Goal: Task Accomplishment & Management: Manage account settings

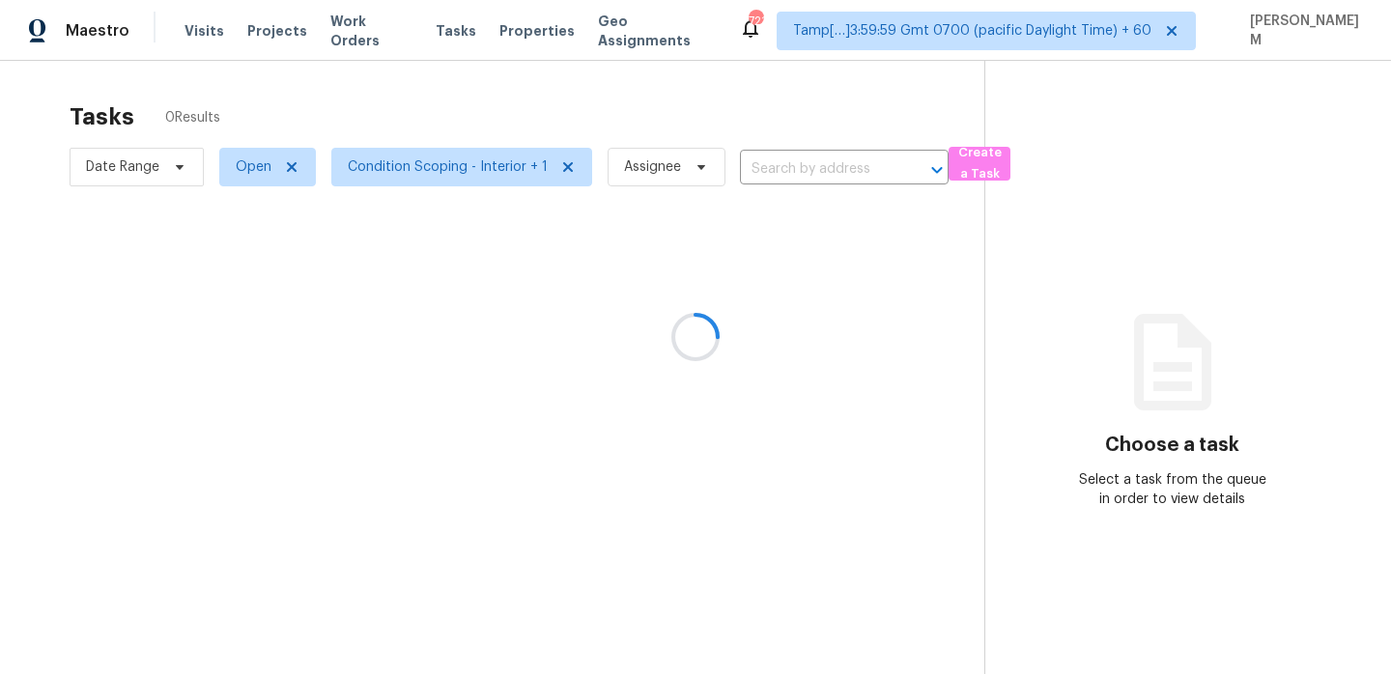
click at [379, 35] on div at bounding box center [695, 337] width 1391 height 674
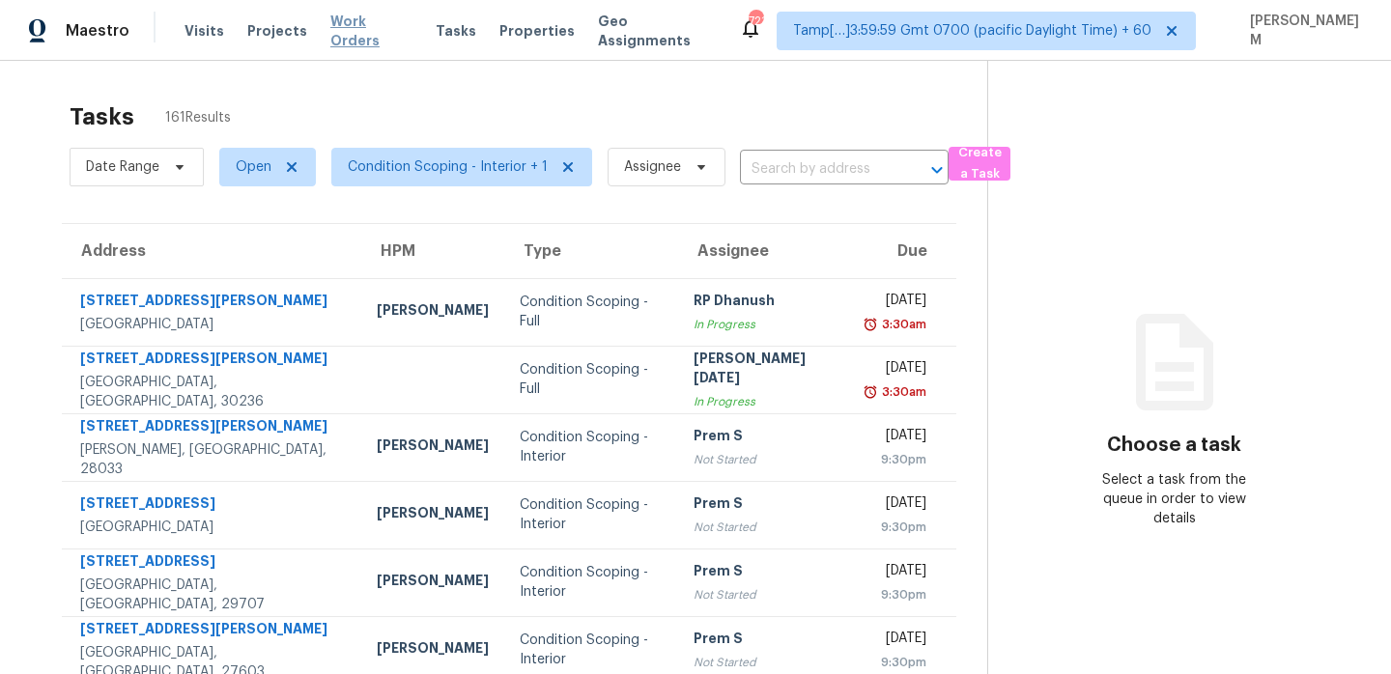
click at [383, 32] on span "Work Orders" at bounding box center [371, 31] width 82 height 39
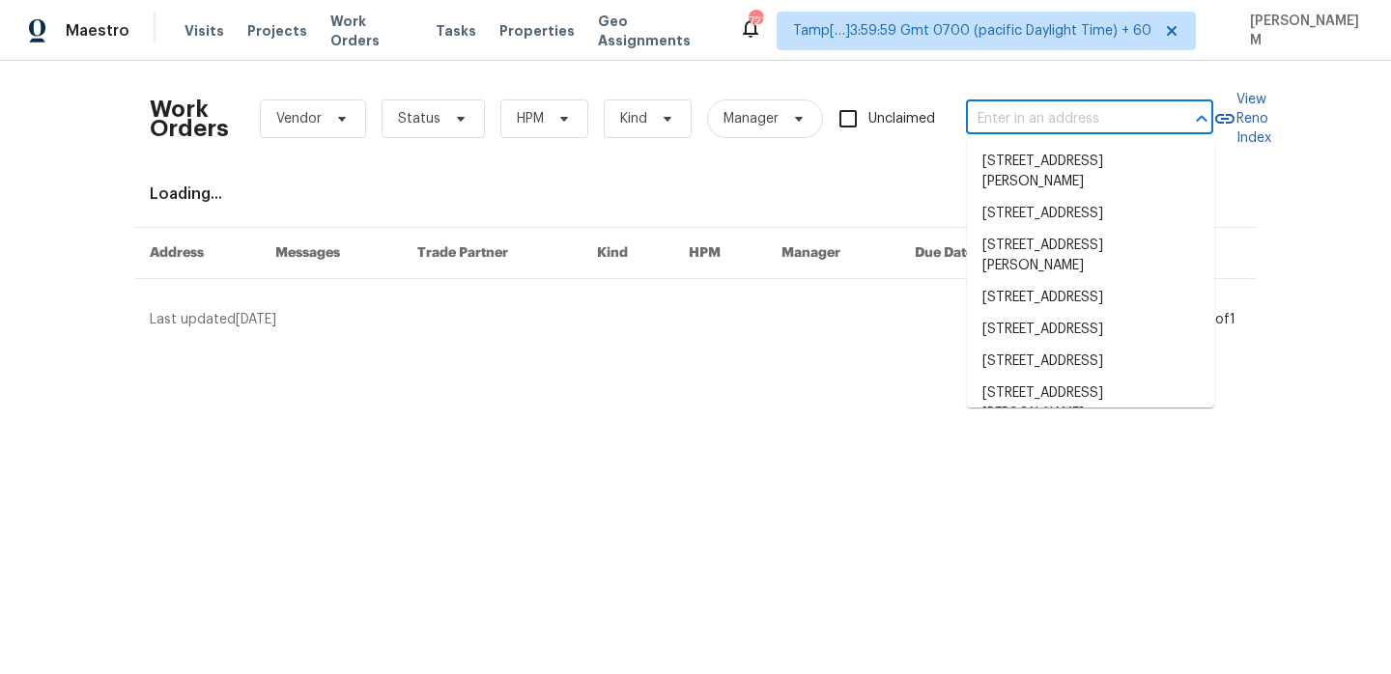
click at [1100, 112] on input "text" at bounding box center [1062, 119] width 193 height 30
paste input "[STREET_ADDRESS][PERSON_NAME]"
type input "[STREET_ADDRESS][PERSON_NAME]"
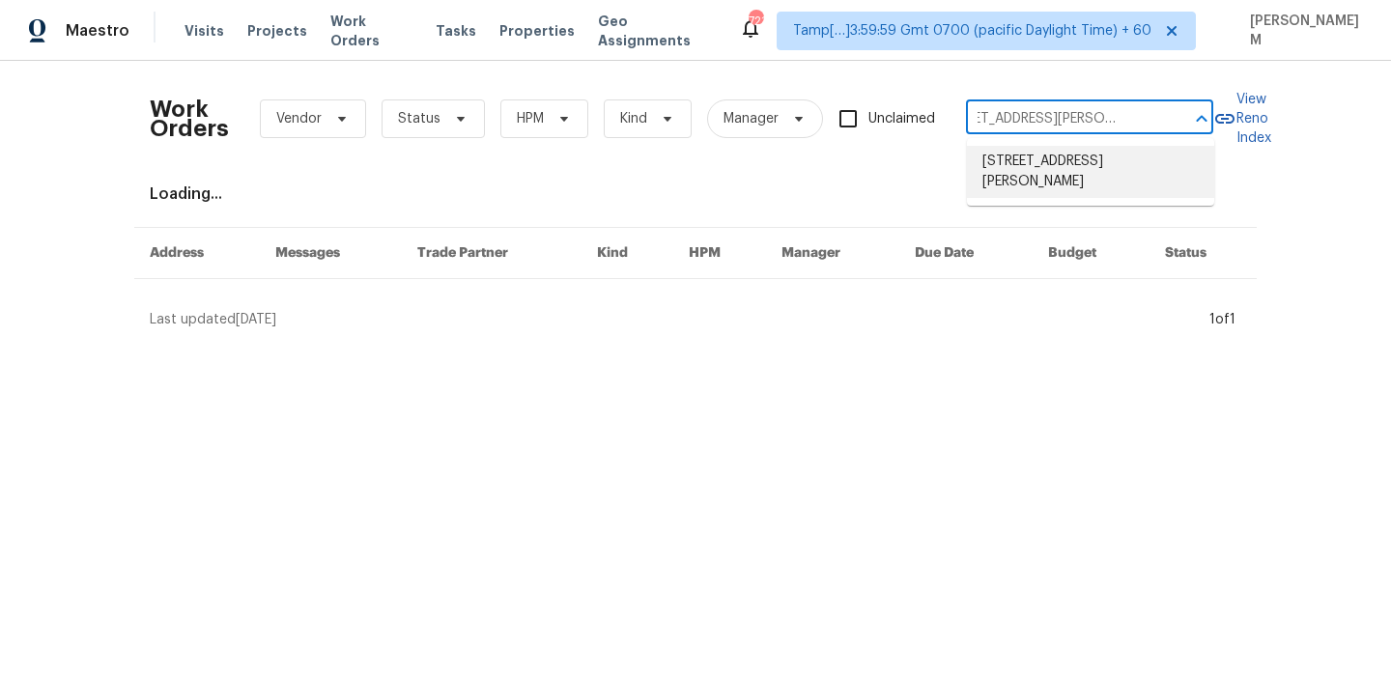
click at [1089, 170] on li "[STREET_ADDRESS][PERSON_NAME]" at bounding box center [1090, 172] width 247 height 52
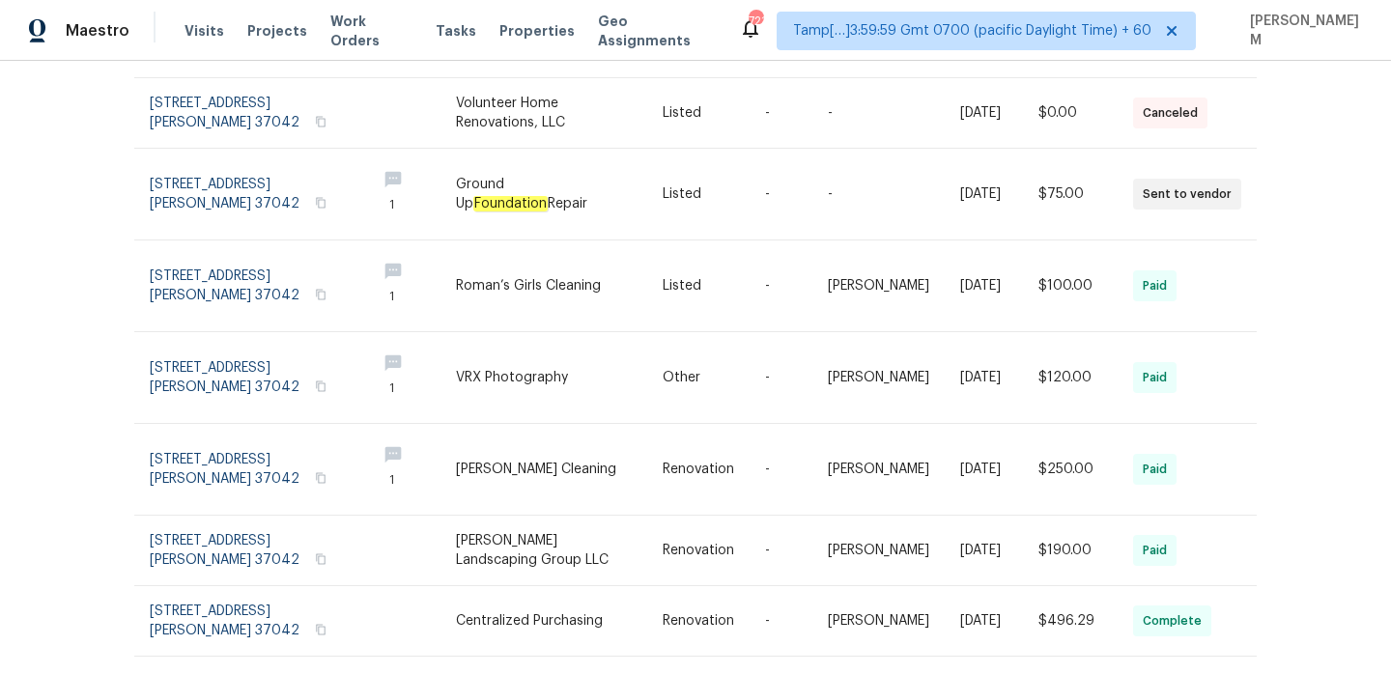
scroll to position [128, 0]
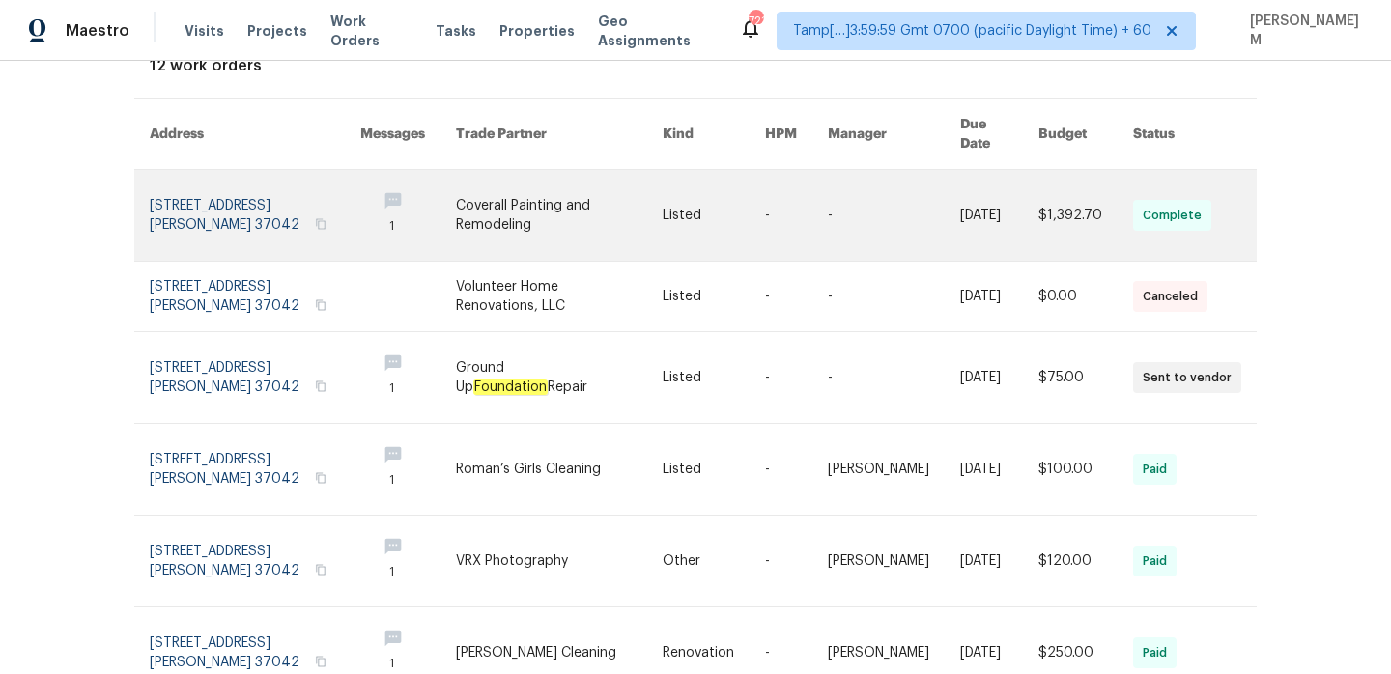
click at [814, 201] on link at bounding box center [796, 215] width 63 height 91
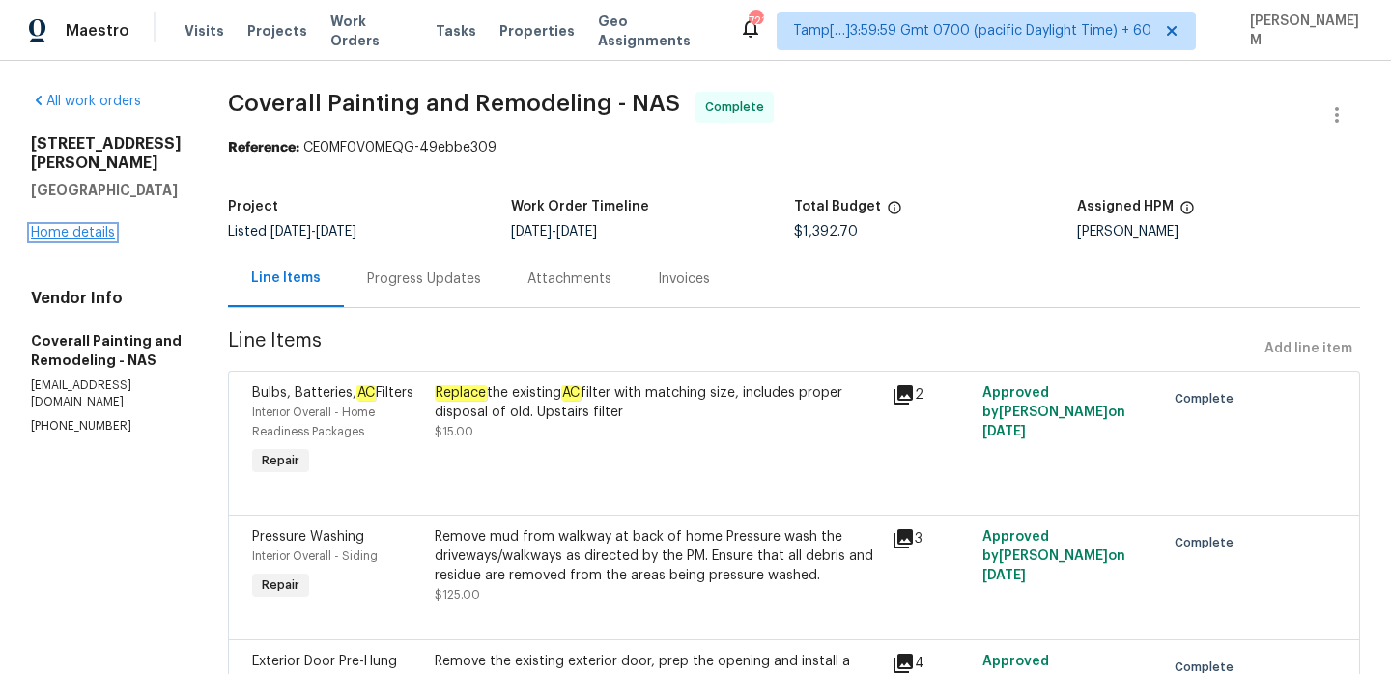
click at [71, 226] on link "Home details" at bounding box center [73, 233] width 84 height 14
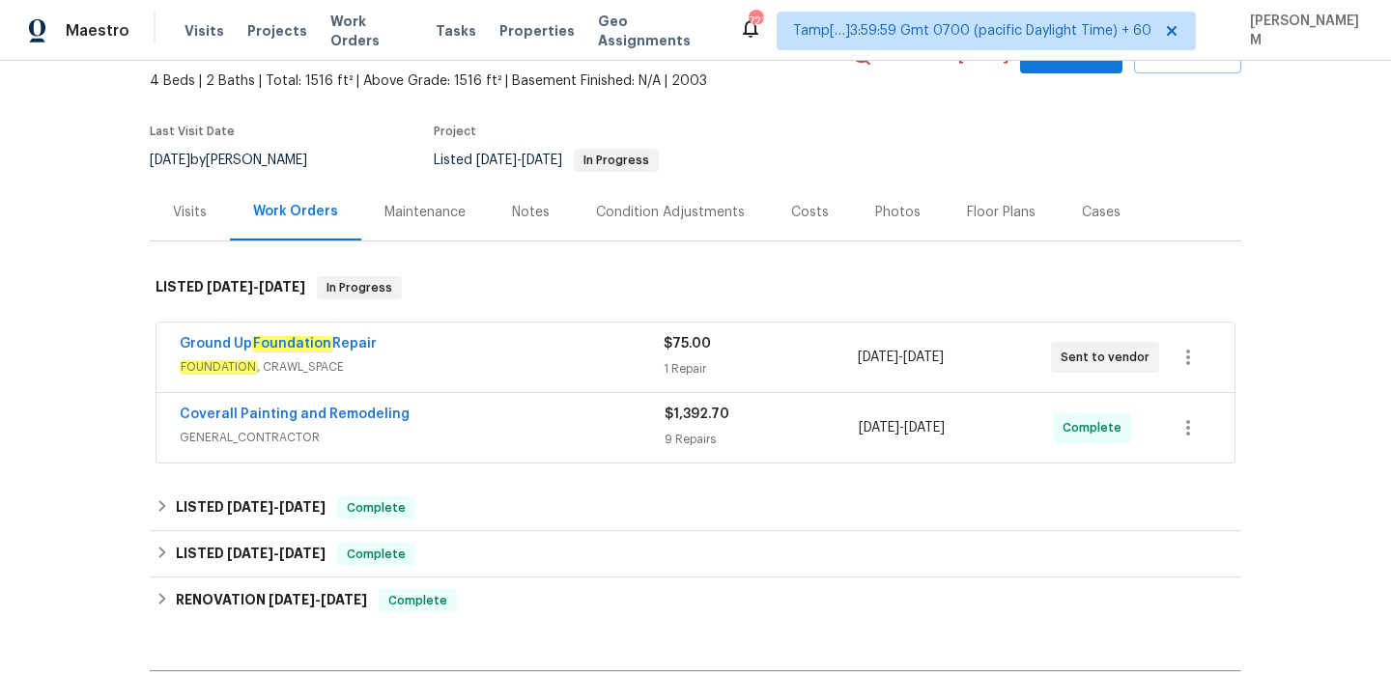
scroll to position [110, 0]
click at [474, 347] on div "Ground Up Foundation Repair" at bounding box center [422, 344] width 484 height 23
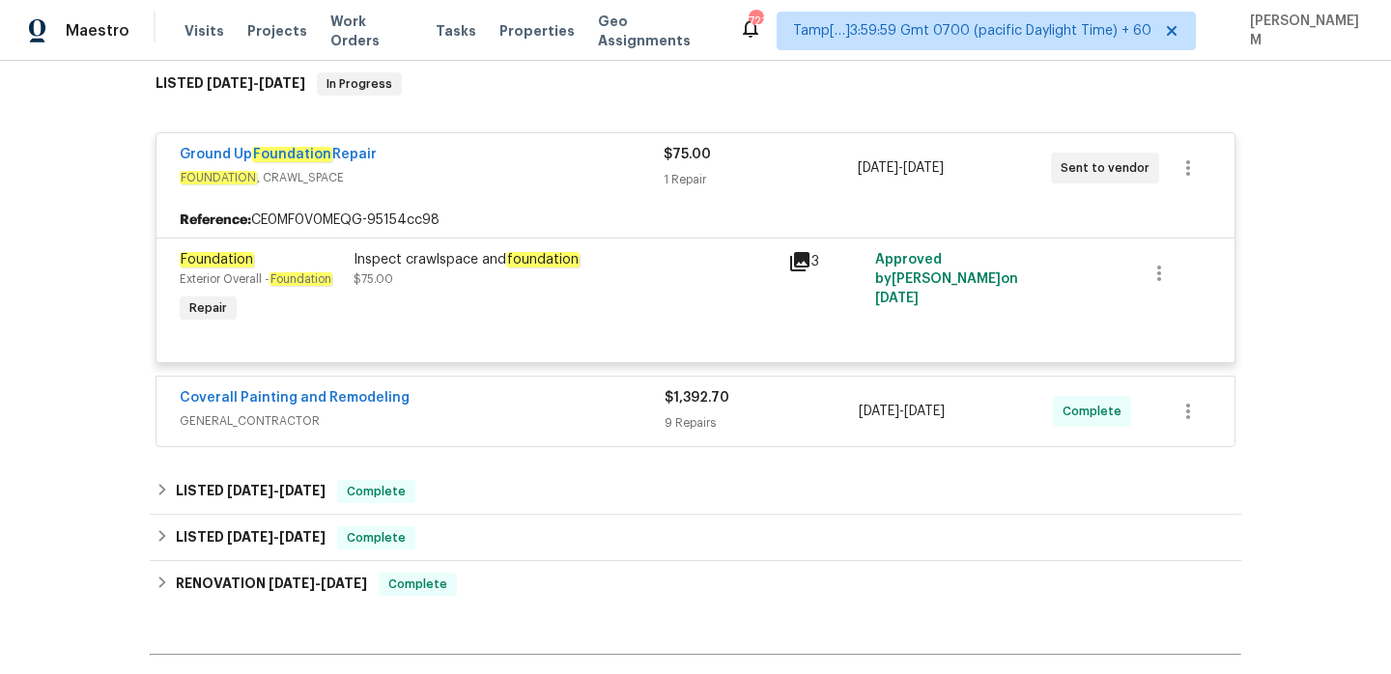
scroll to position [328, 0]
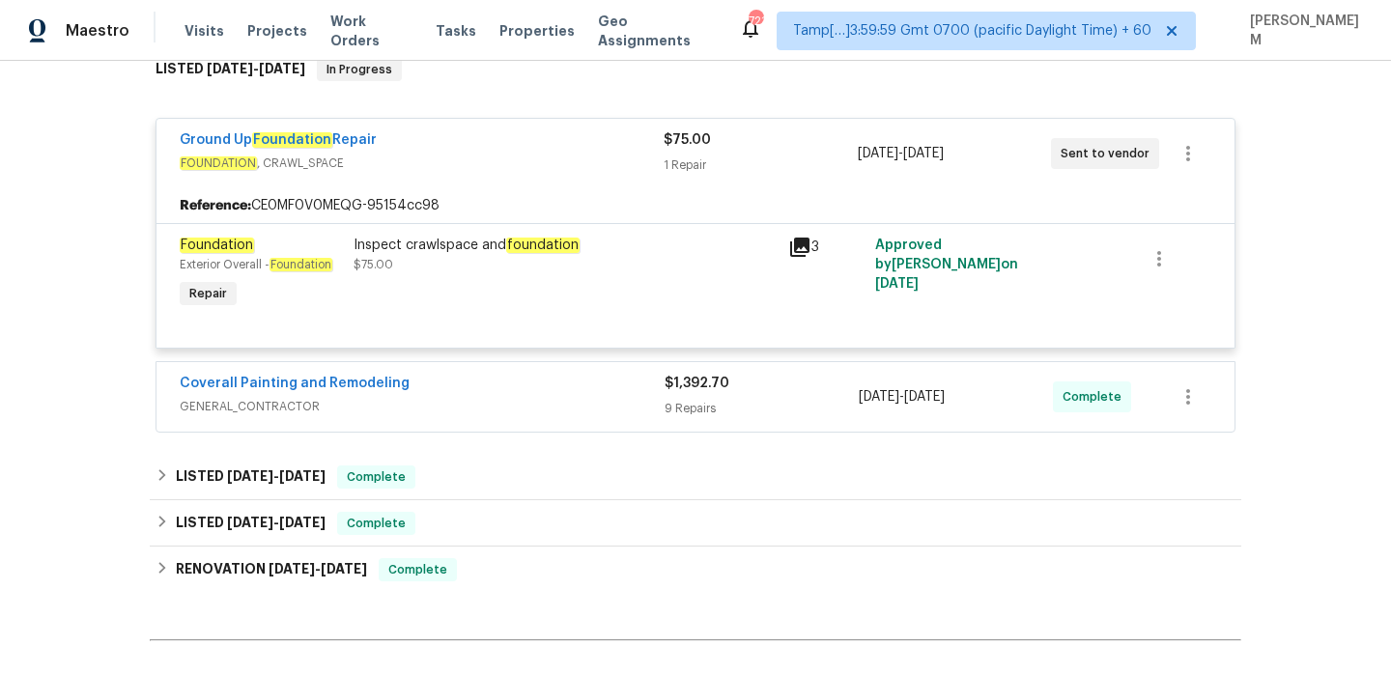
click at [543, 385] on div "Coverall Painting and Remodeling" at bounding box center [422, 385] width 485 height 23
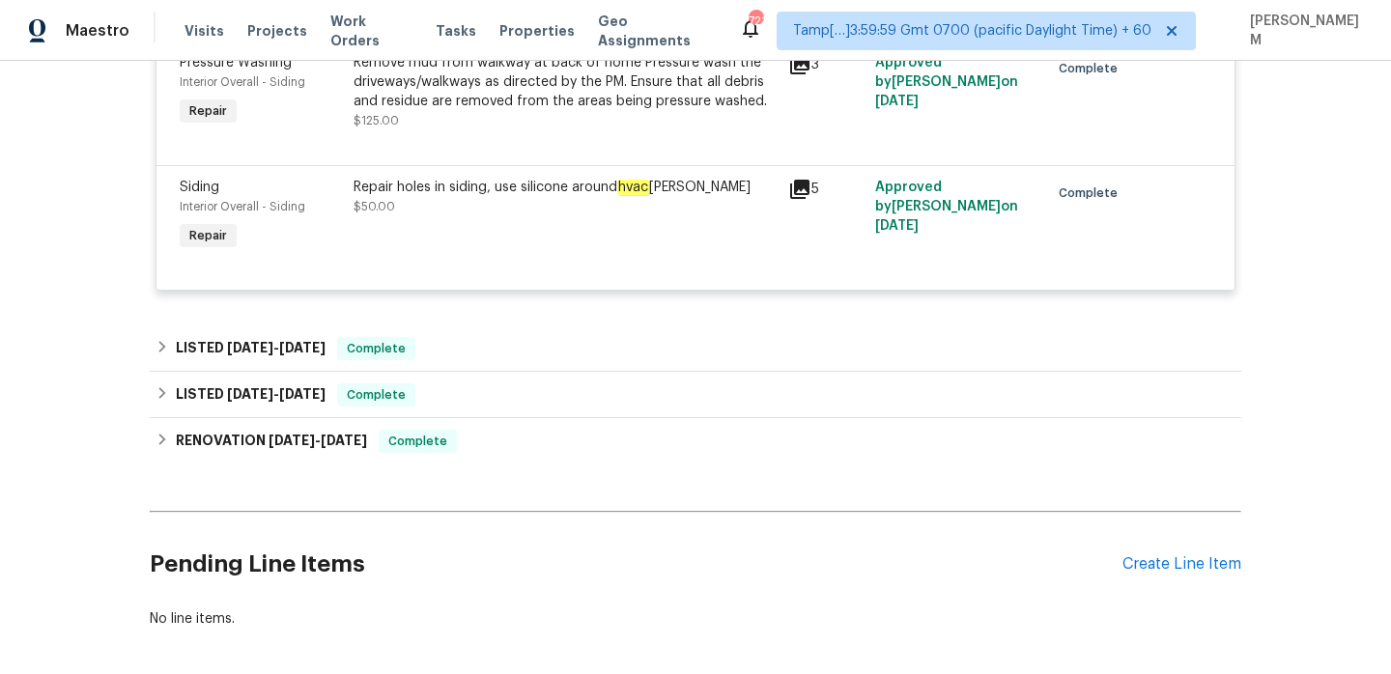
scroll to position [1893, 0]
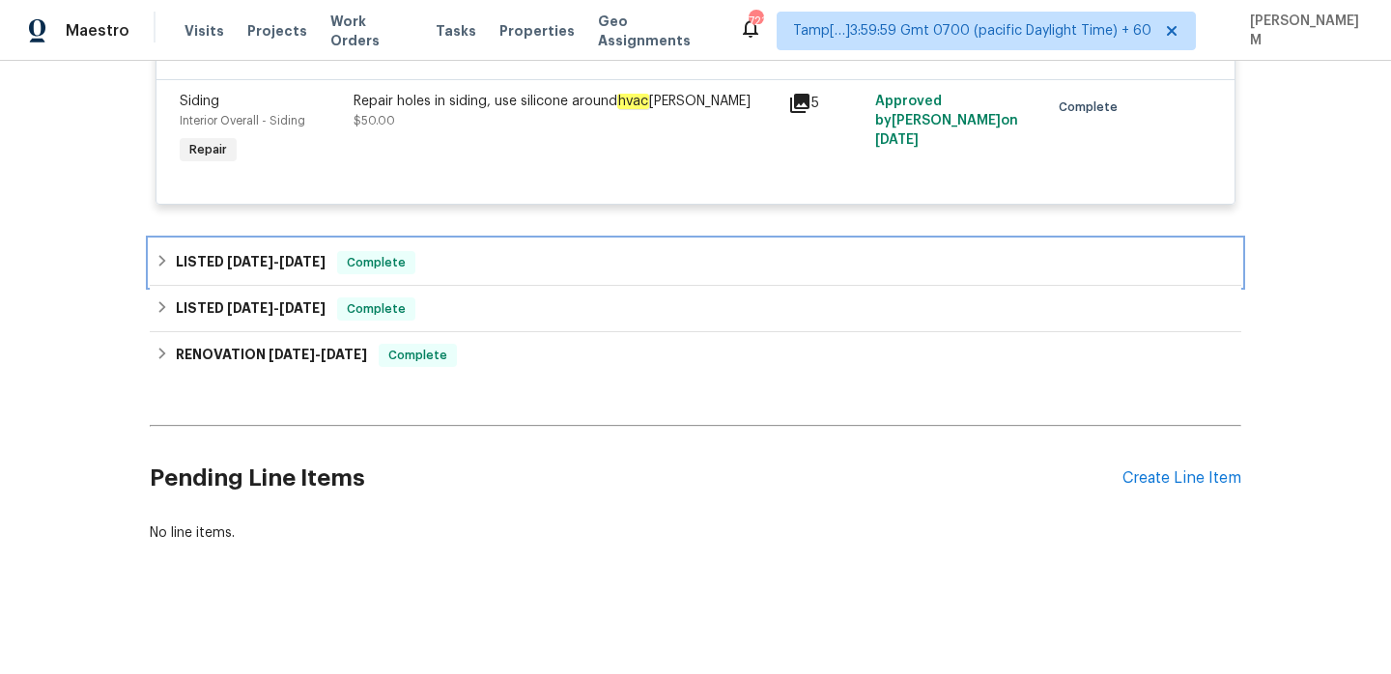
click at [485, 252] on div "LISTED [DATE] - [DATE] Complete" at bounding box center [696, 262] width 1080 height 23
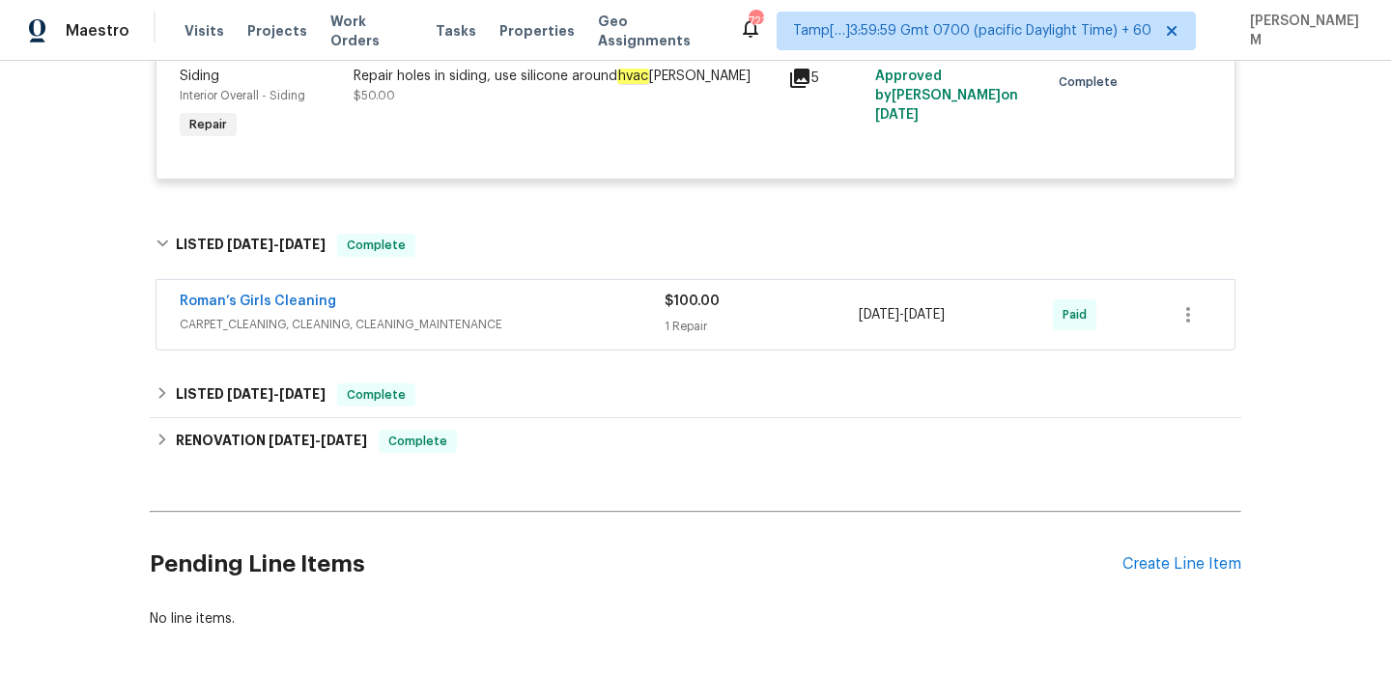
click at [497, 334] on span "CARPET_CLEANING, CLEANING, CLEANING_MAINTENANCE" at bounding box center [422, 324] width 485 height 19
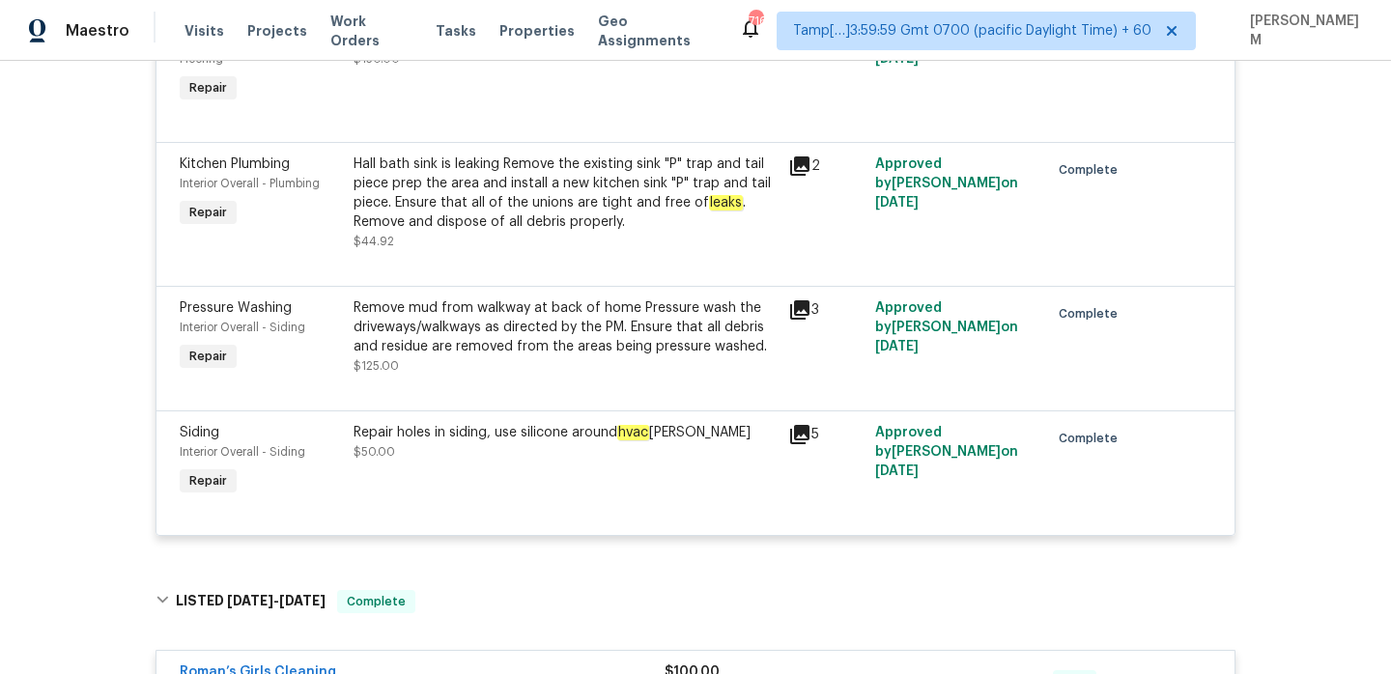
scroll to position [1519, 0]
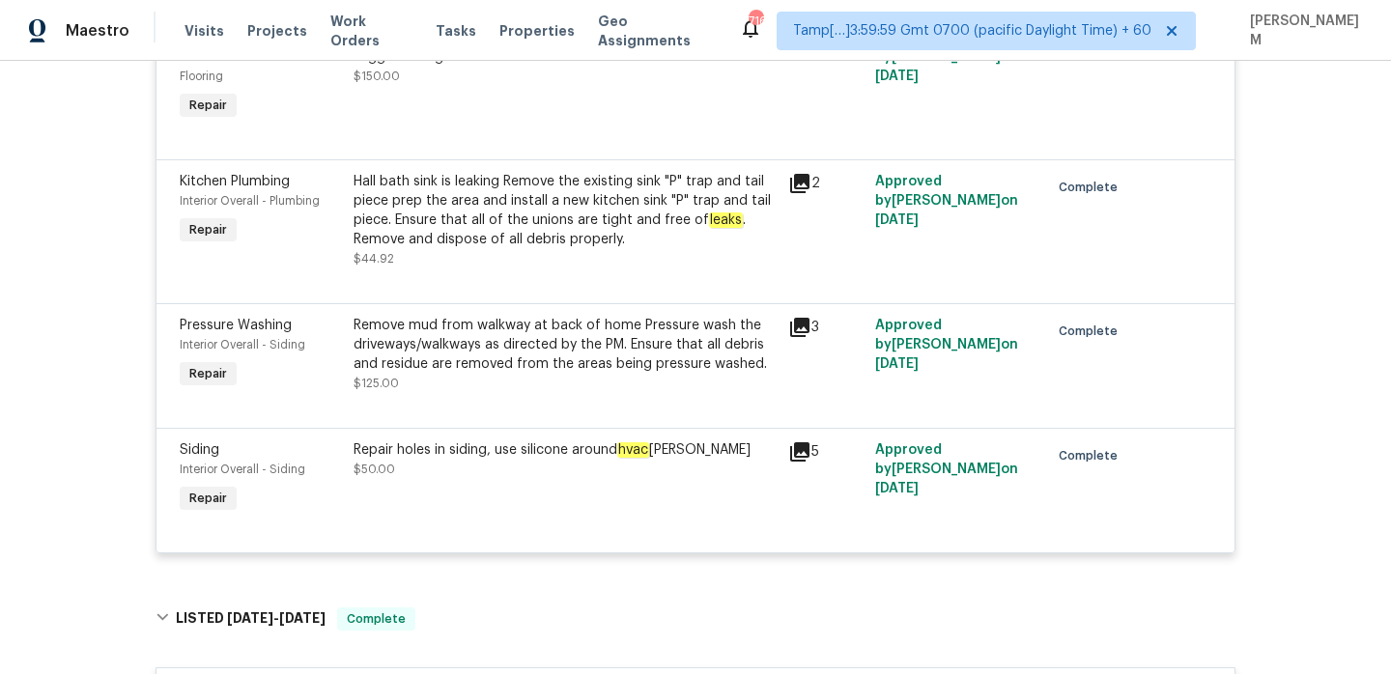
click at [546, 211] on div "Hall bath sink is leaking Remove the existing sink "P" trap and tail piece prep…" at bounding box center [565, 210] width 423 height 77
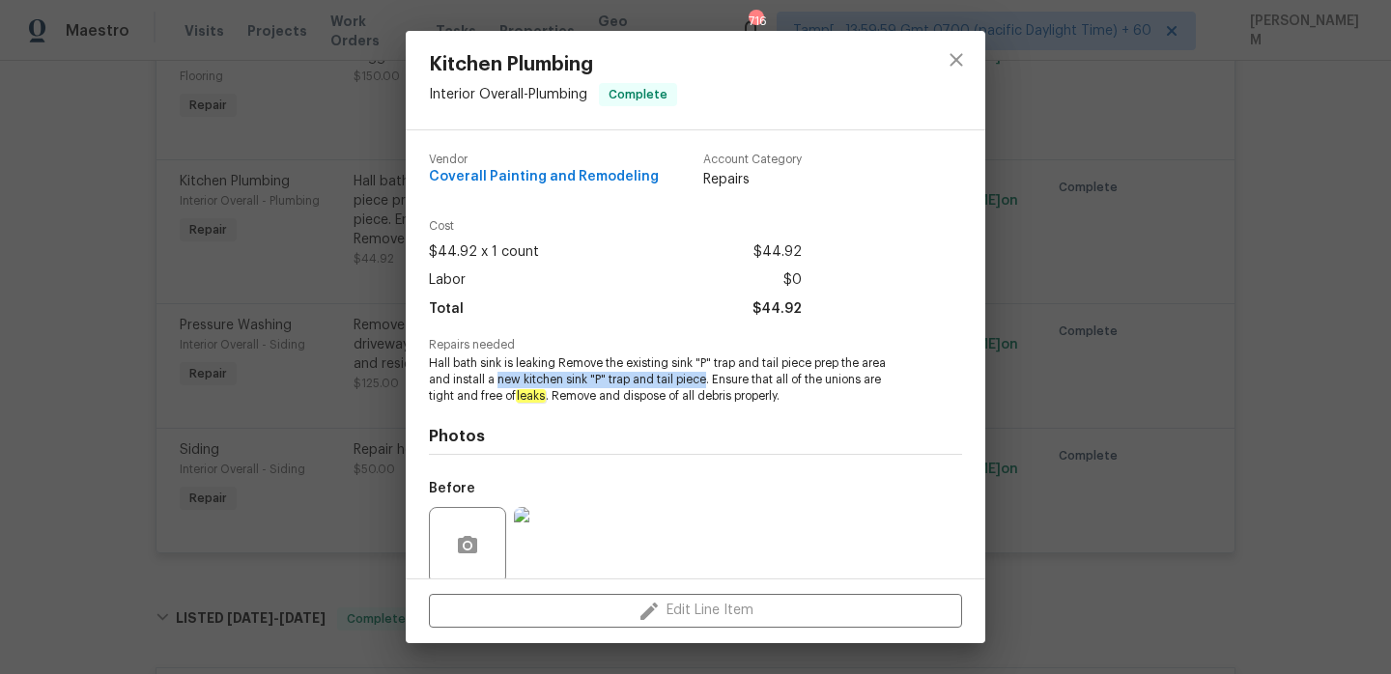
drag, startPoint x: 499, startPoint y: 381, endPoint x: 707, endPoint y: 374, distance: 208.8
click at [707, 374] on span "Hall bath sink is leaking Remove the existing sink "P" trap and tail piece prep…" at bounding box center [669, 380] width 480 height 48
copy span "new kitchen sink "P" trap and tail piece"
click at [283, 356] on div "Kitchen Plumbing Interior Overall - Plumbing Complete Vendor Coverall Painting …" at bounding box center [695, 337] width 1391 height 674
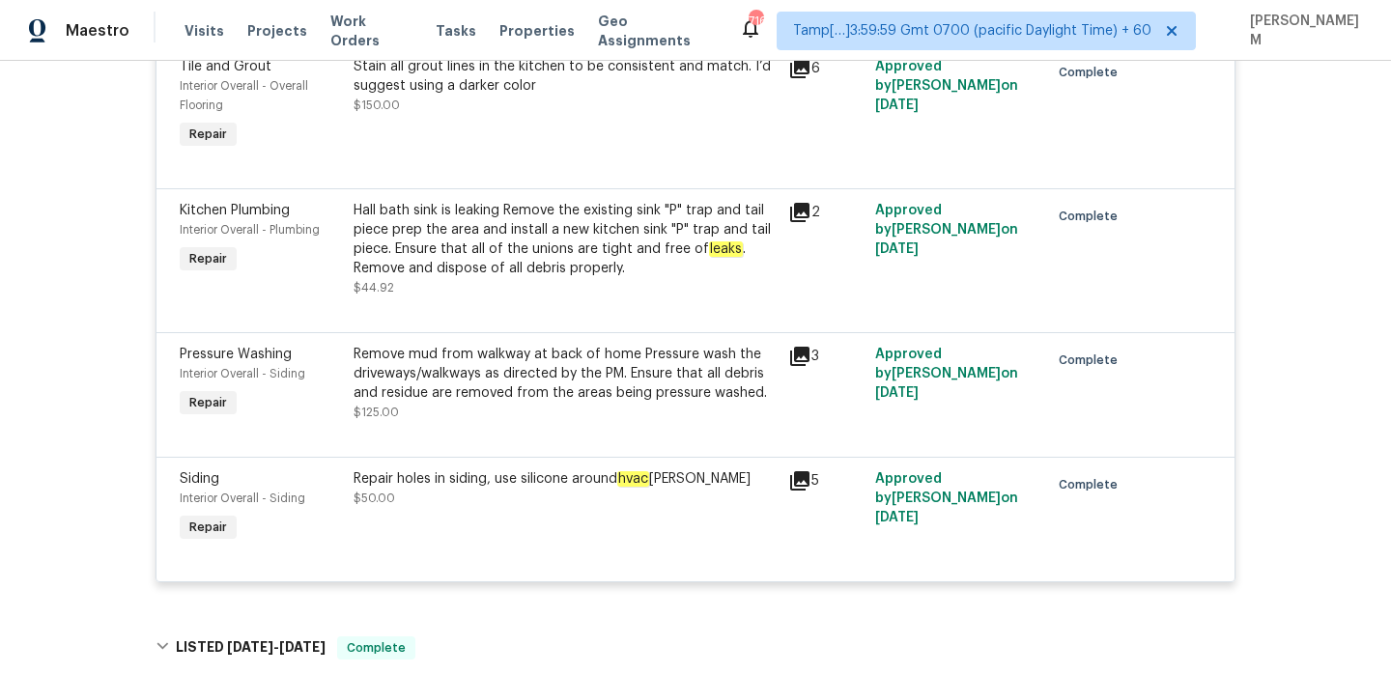
scroll to position [1498, 0]
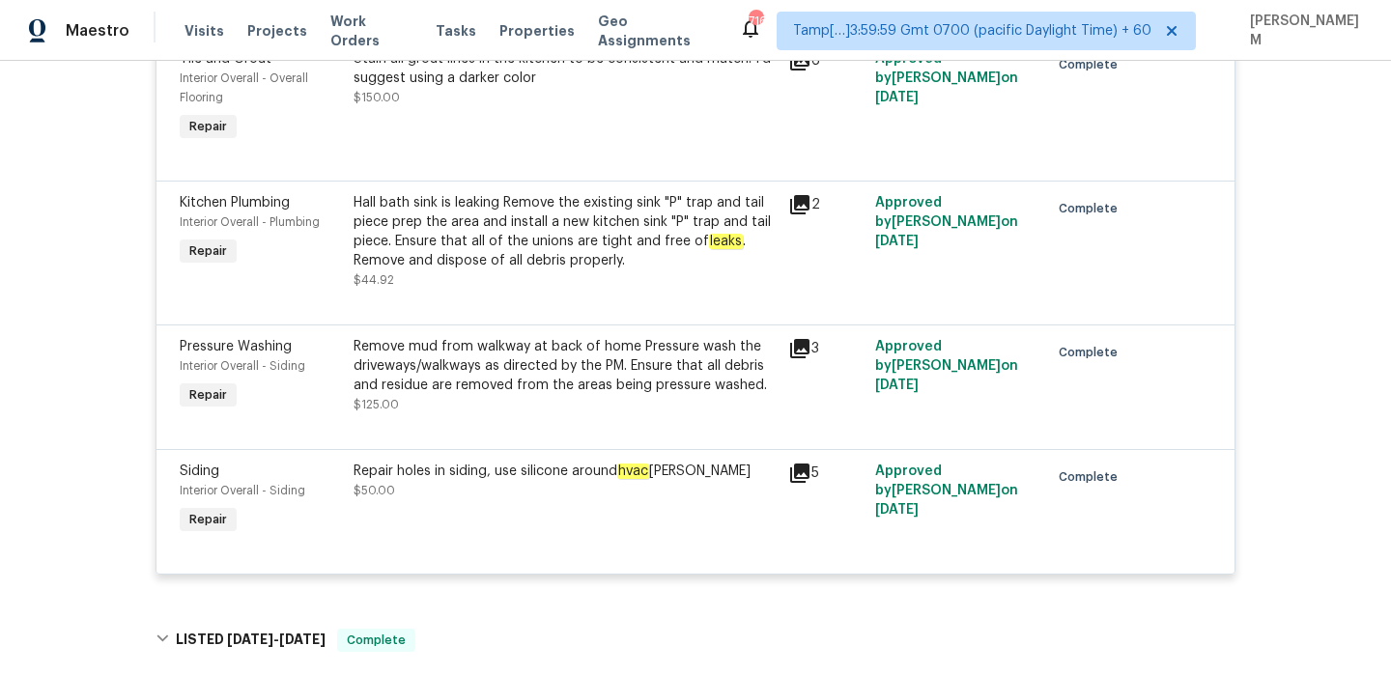
click at [607, 484] on div "Repair holes in siding, use silicone around hvac [PERSON_NAME] $50.00" at bounding box center [565, 500] width 435 height 89
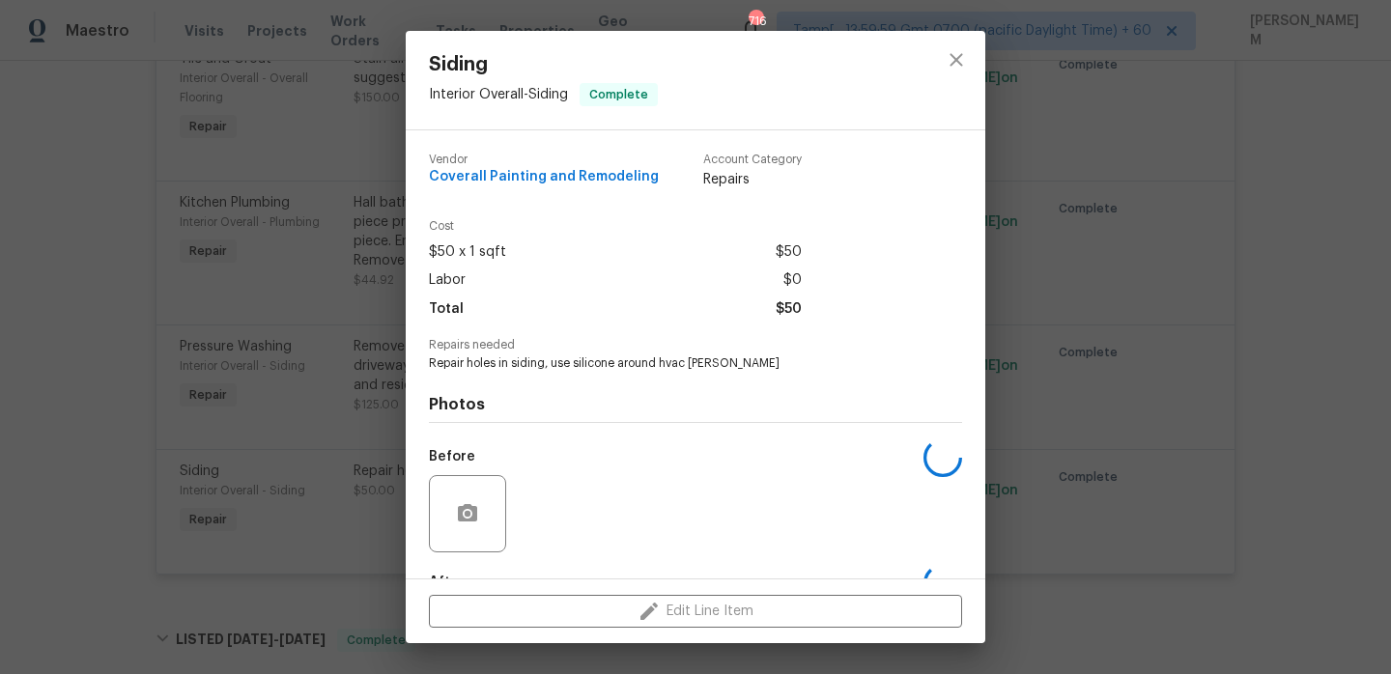
scroll to position [119, 0]
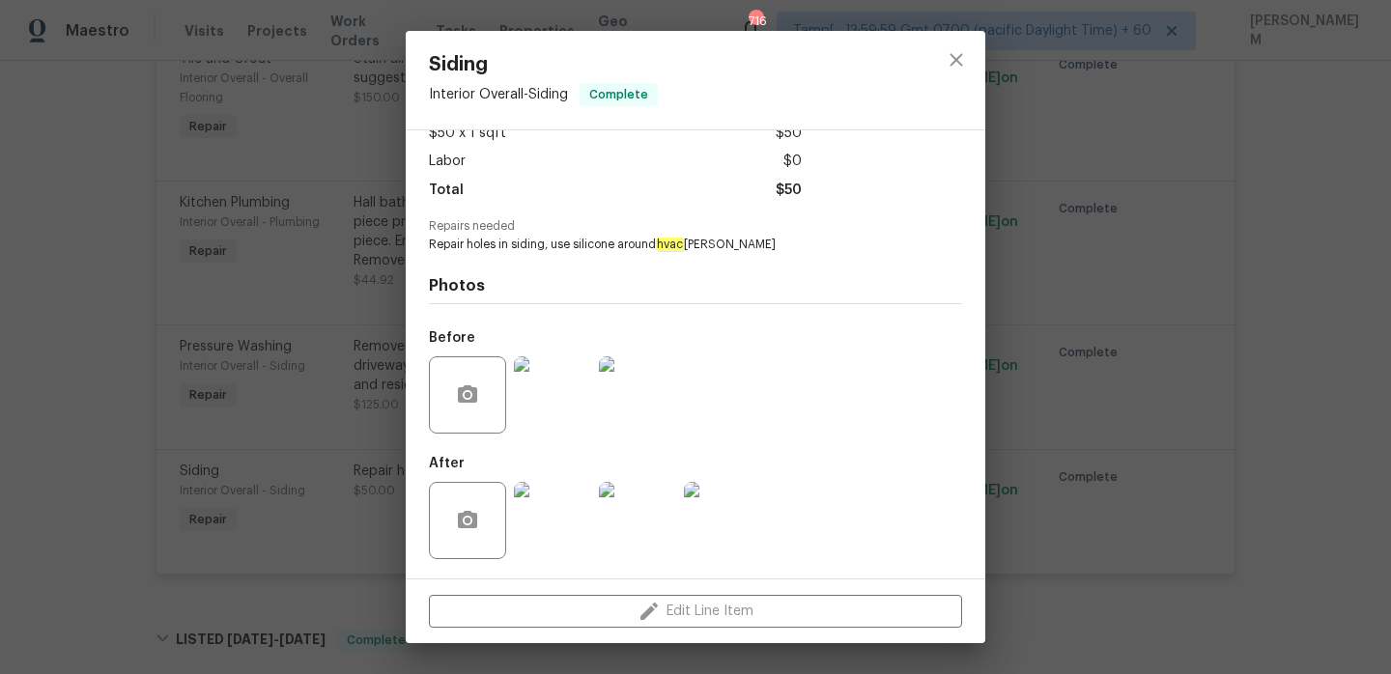
click at [558, 376] on img at bounding box center [552, 395] width 77 height 77
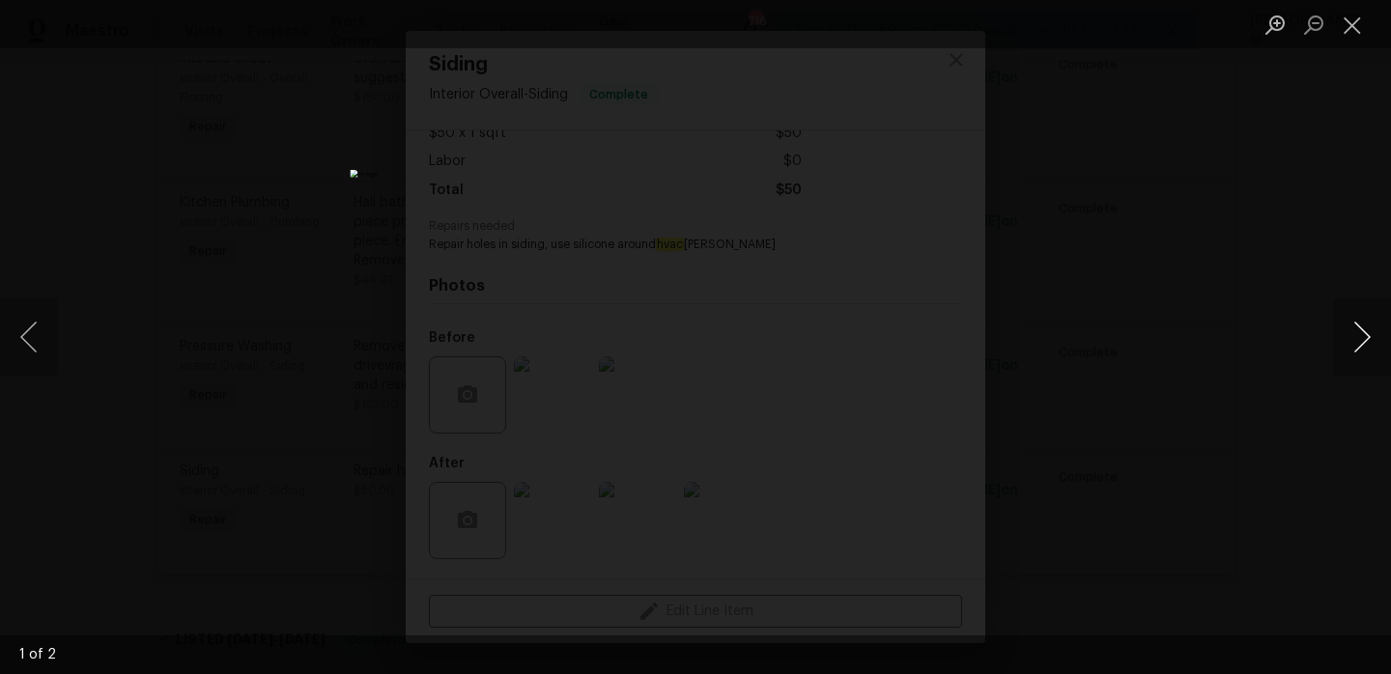
click at [1344, 331] on button "Next image" at bounding box center [1362, 337] width 58 height 77
click at [1351, 19] on button "Close lightbox" at bounding box center [1352, 25] width 39 height 34
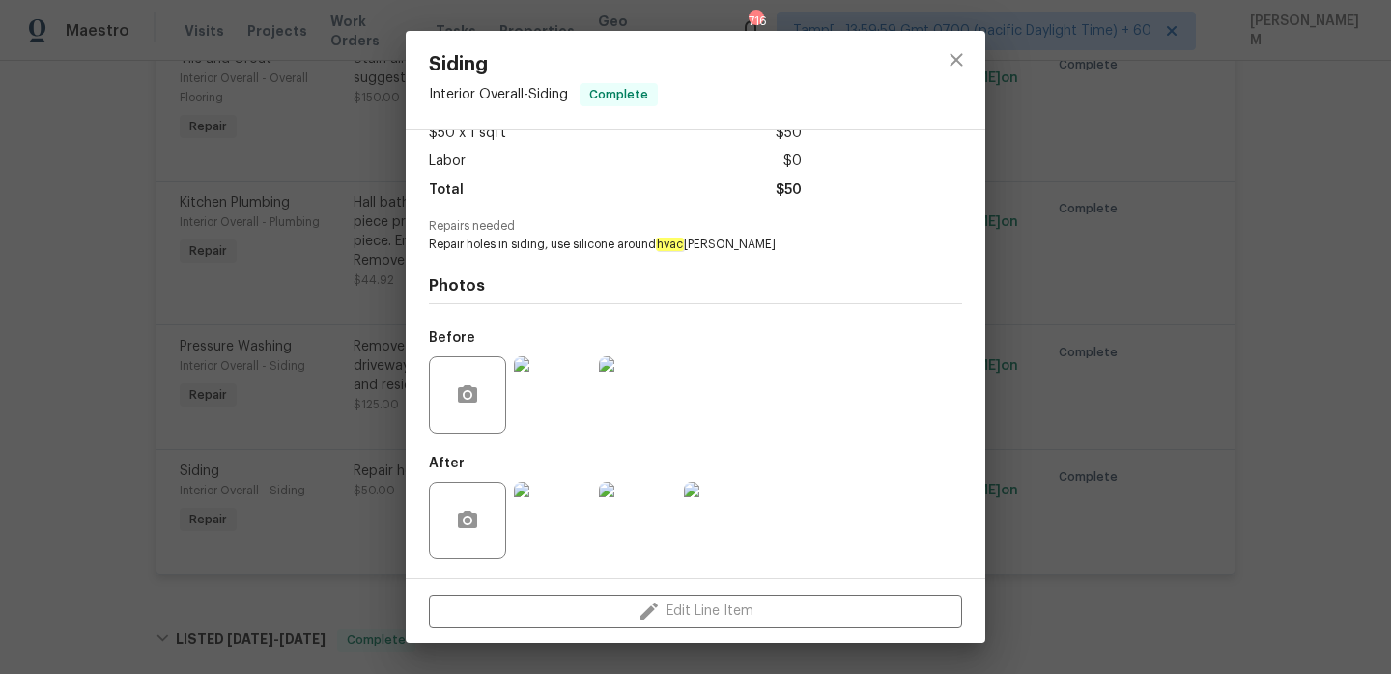
click at [557, 510] on img at bounding box center [552, 520] width 77 height 77
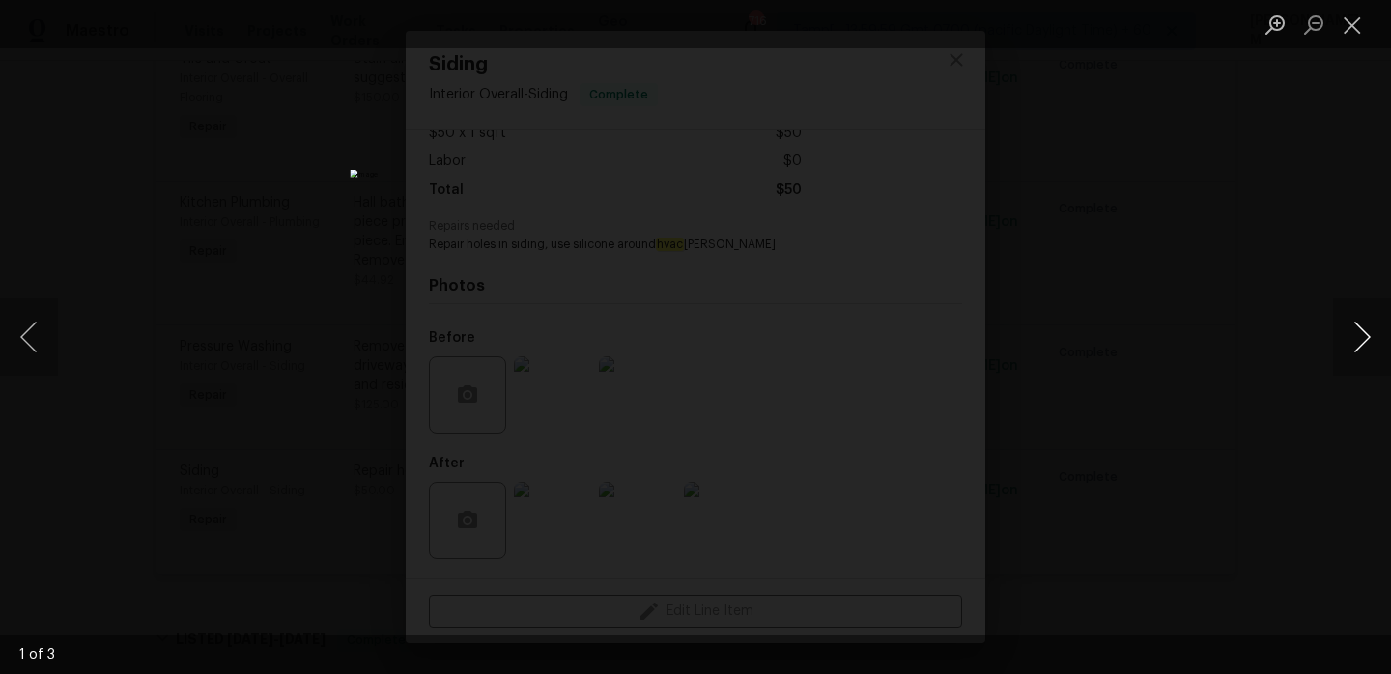
click at [1353, 338] on button "Next image" at bounding box center [1362, 337] width 58 height 77
click at [1358, 19] on button "Close lightbox" at bounding box center [1352, 25] width 39 height 34
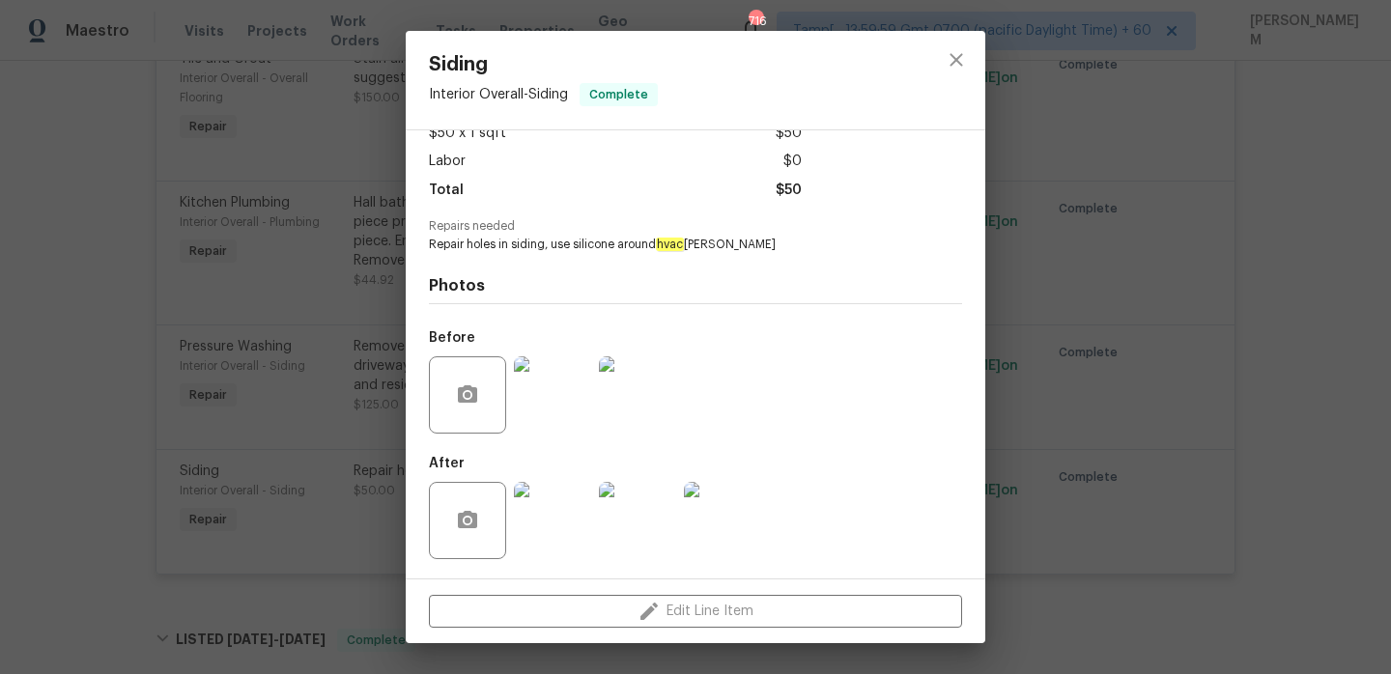
click at [305, 383] on div "Siding Interior Overall - Siding Complete Vendor Coverall Painting and Remodeli…" at bounding box center [695, 337] width 1391 height 674
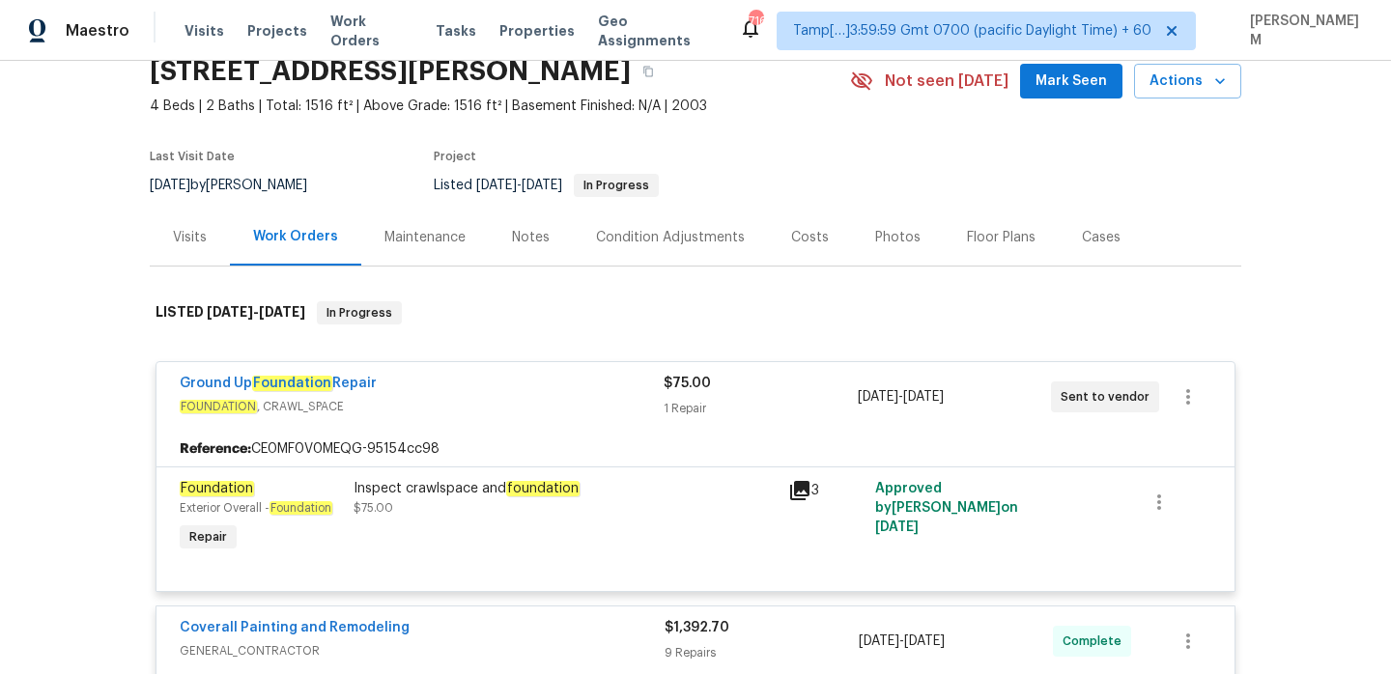
scroll to position [56, 0]
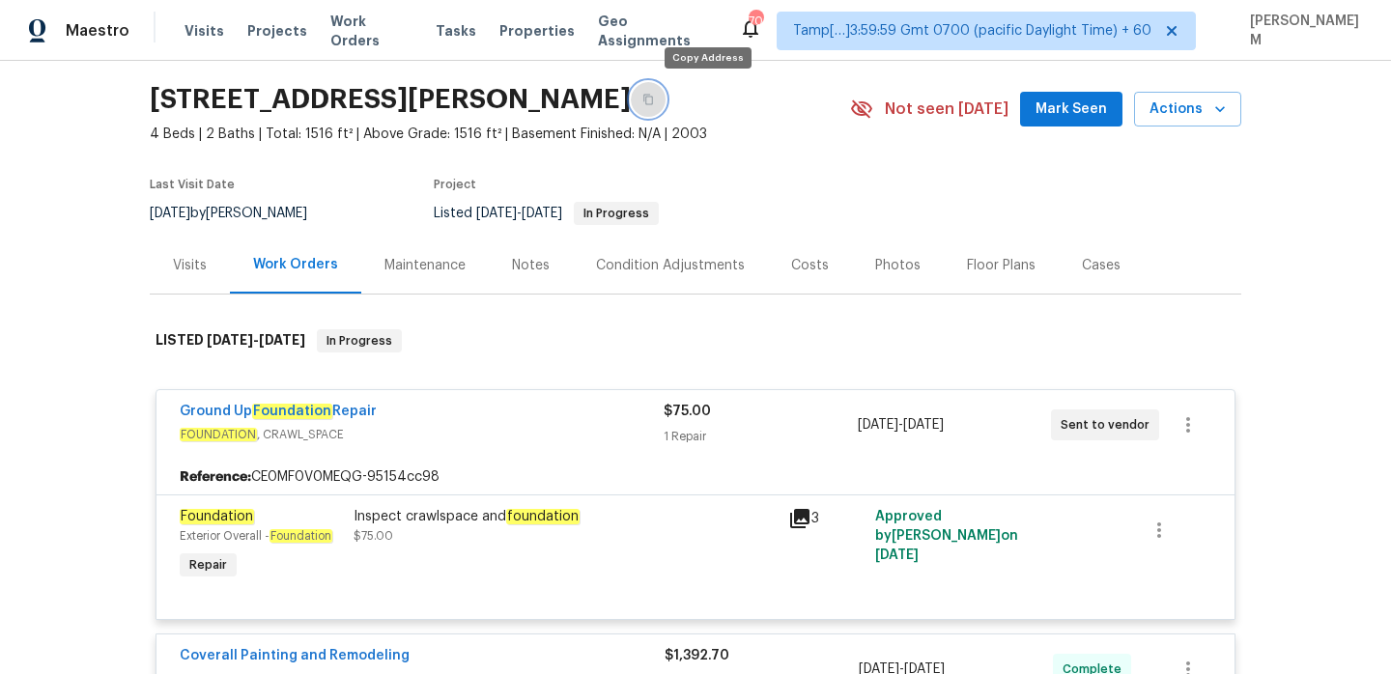
click at [666, 98] on button "button" at bounding box center [648, 99] width 35 height 35
click at [654, 100] on icon "button" at bounding box center [648, 100] width 12 height 12
click at [653, 100] on icon "button" at bounding box center [648, 100] width 10 height 11
click at [362, 32] on span "Work Orders" at bounding box center [371, 31] width 82 height 39
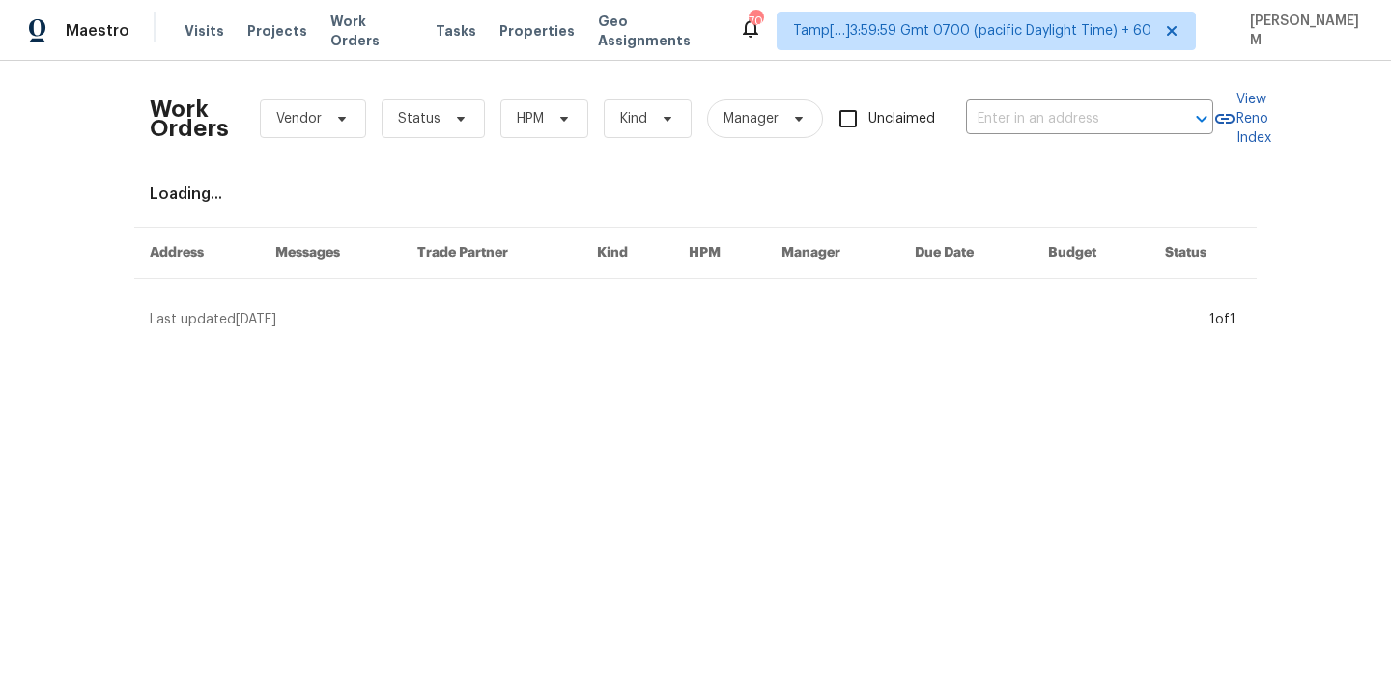
click at [1042, 134] on div "Work Orders Vendor Status HPM Kind Manager Unclaimed ​" at bounding box center [682, 118] width 1064 height 85
click at [1042, 130] on input "text" at bounding box center [1062, 119] width 193 height 30
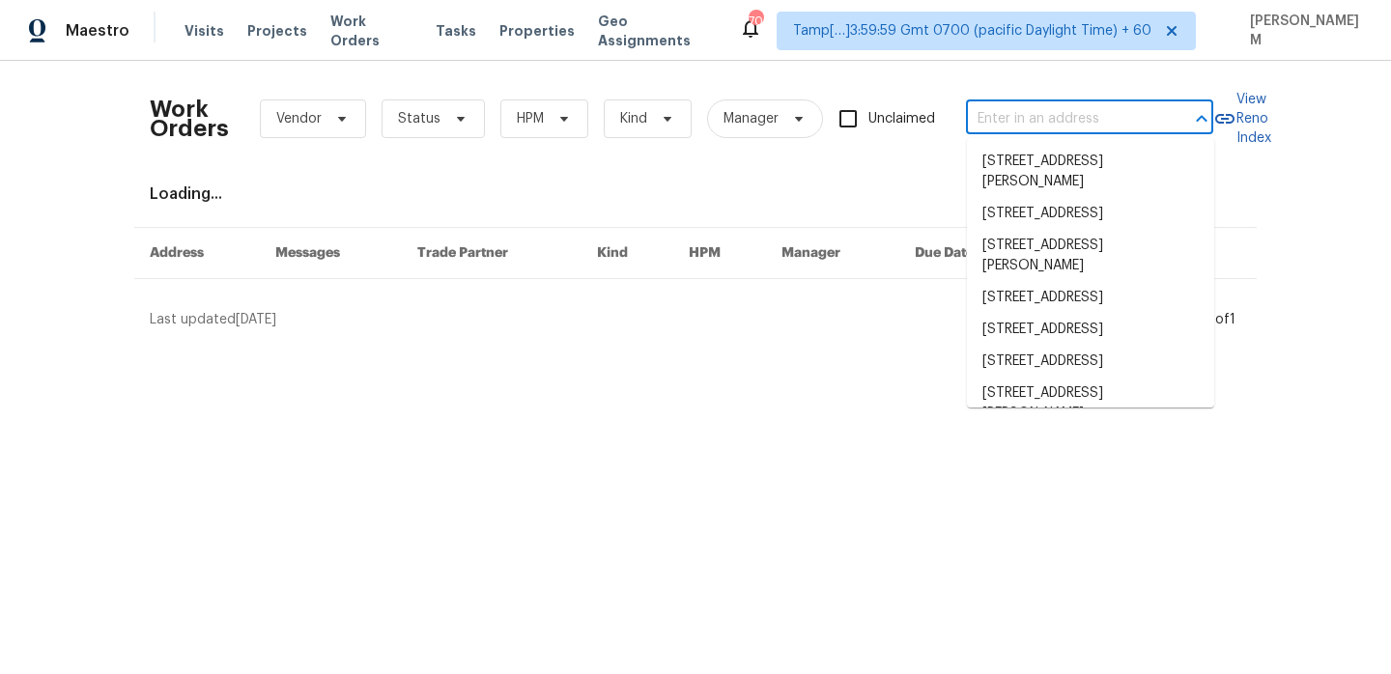
paste input "[STREET_ADDRESS][PERSON_NAME]"
type input "[STREET_ADDRESS][PERSON_NAME]"
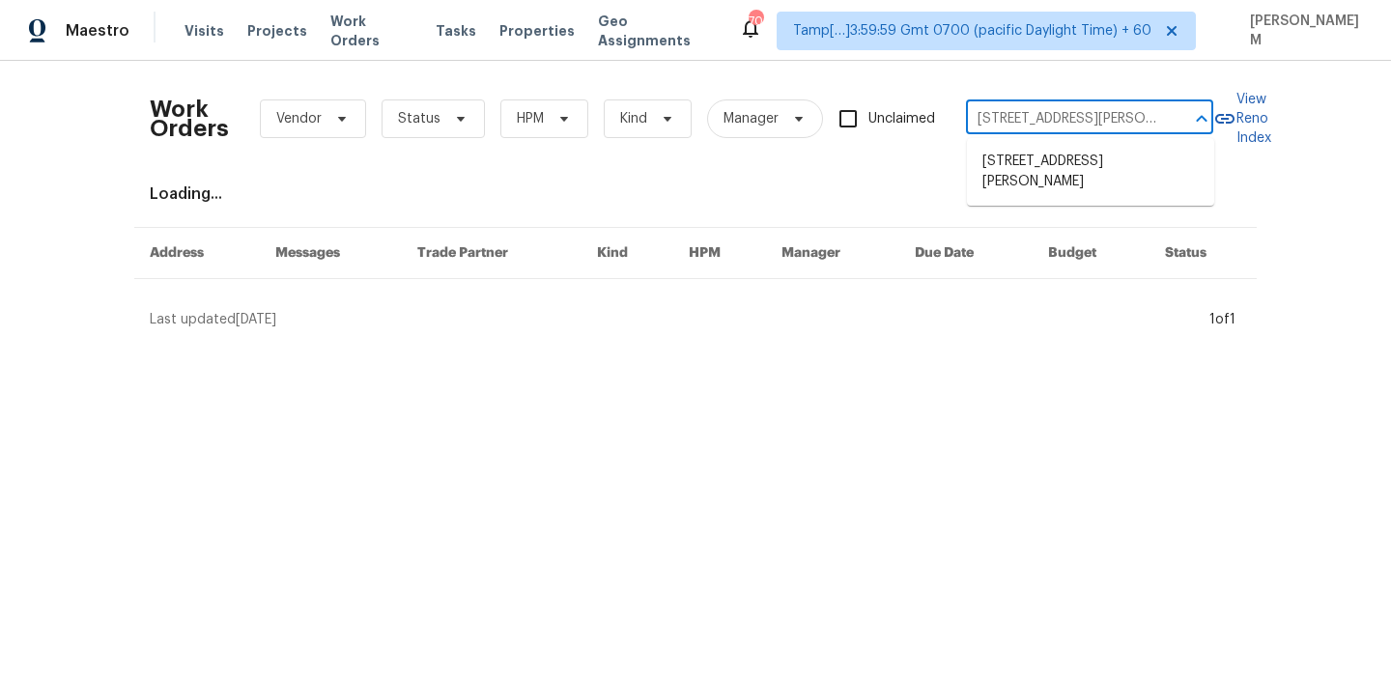
scroll to position [0, 76]
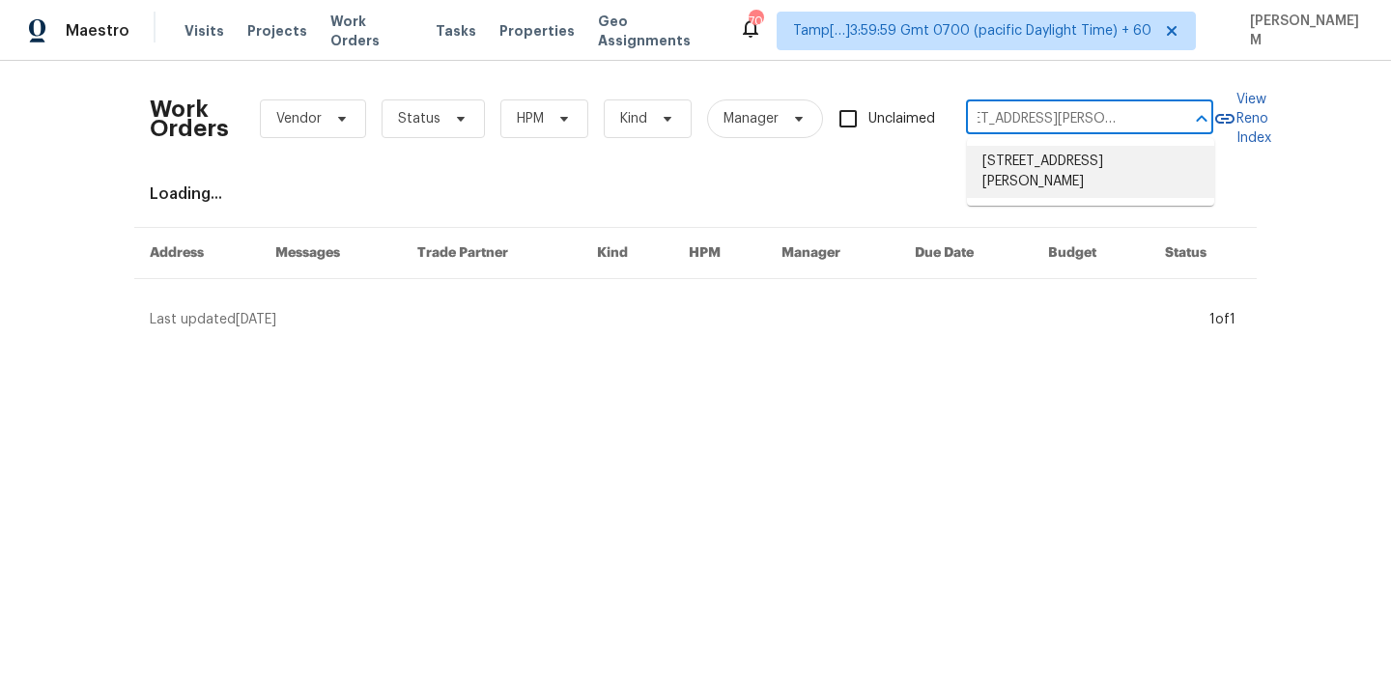
click at [1048, 171] on li "[STREET_ADDRESS][PERSON_NAME]" at bounding box center [1090, 172] width 247 height 52
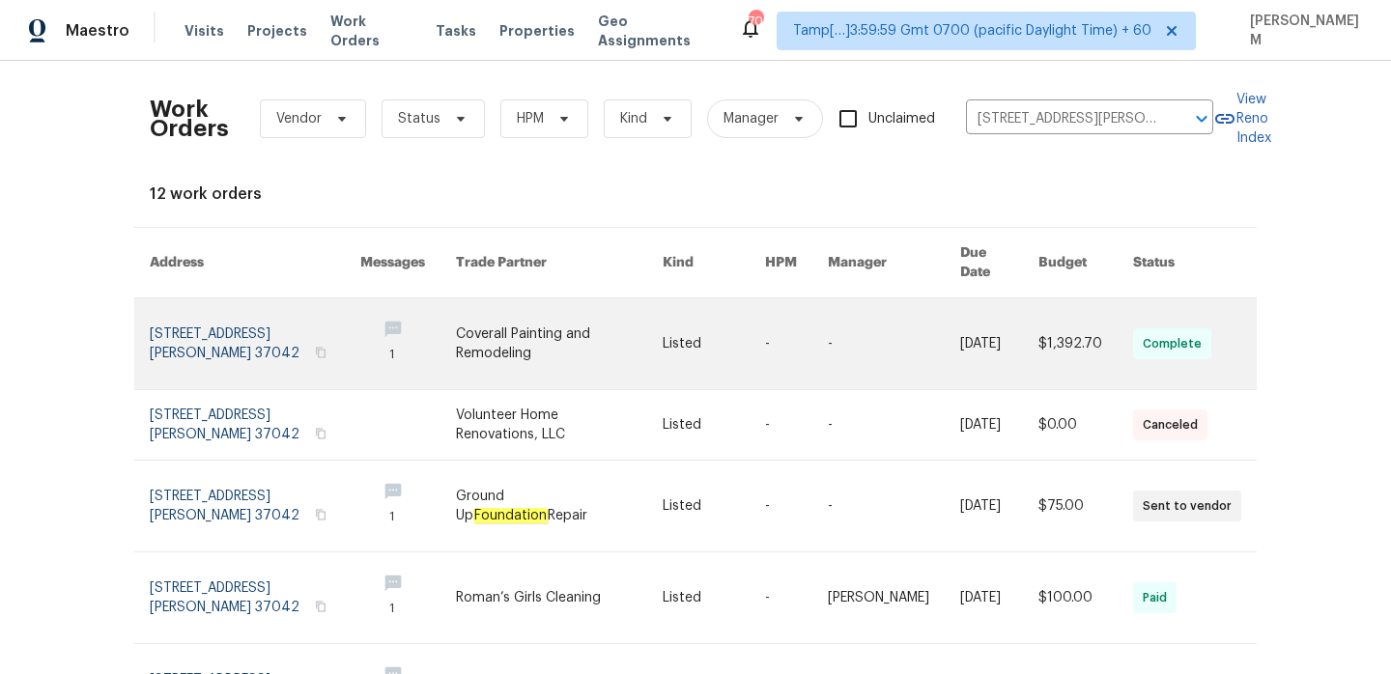
click at [807, 338] on link at bounding box center [796, 344] width 63 height 91
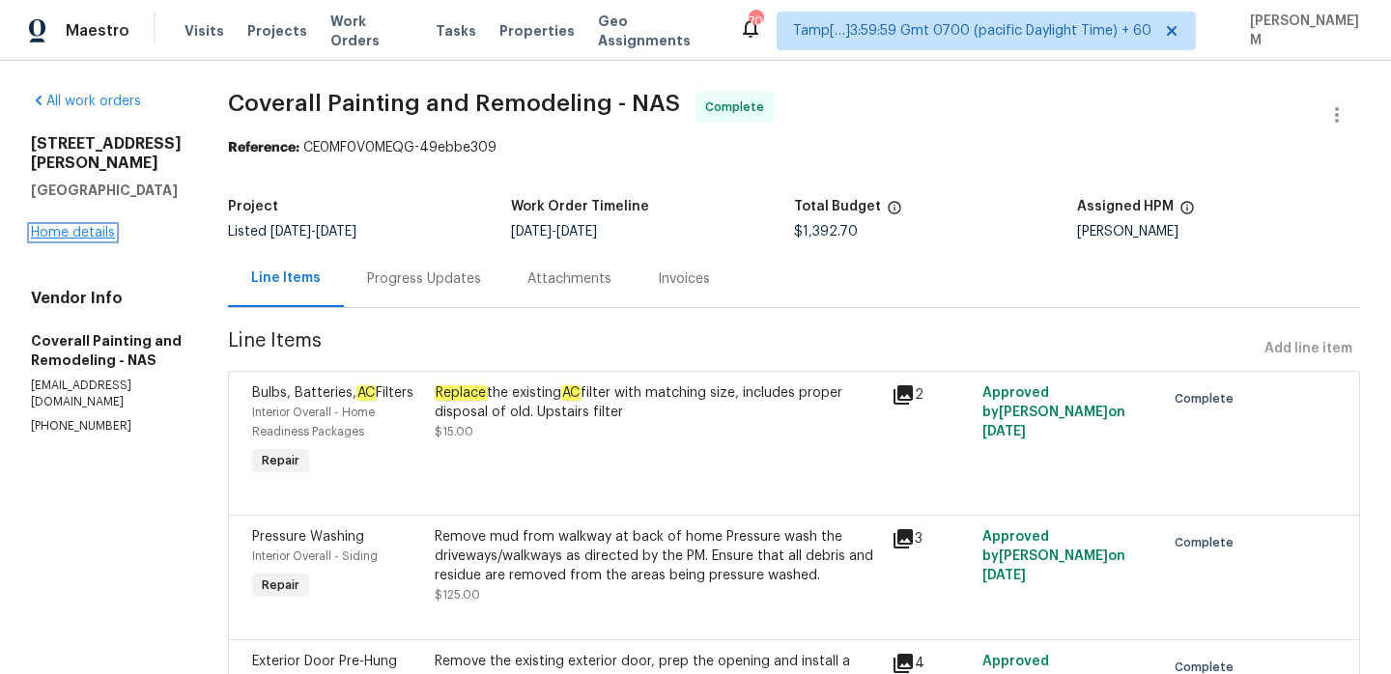
click at [97, 226] on link "Home details" at bounding box center [73, 233] width 84 height 14
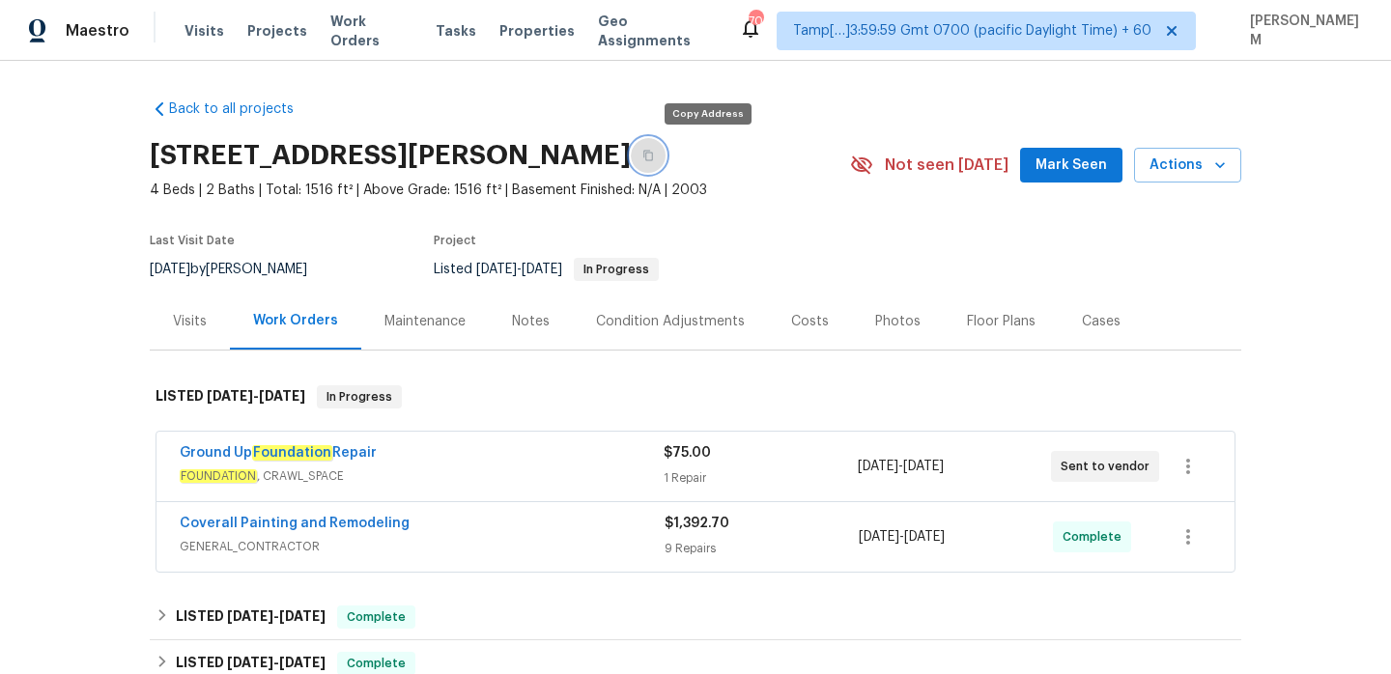
click at [666, 154] on button "button" at bounding box center [648, 155] width 35 height 35
click at [363, 27] on span "Work Orders" at bounding box center [371, 31] width 82 height 39
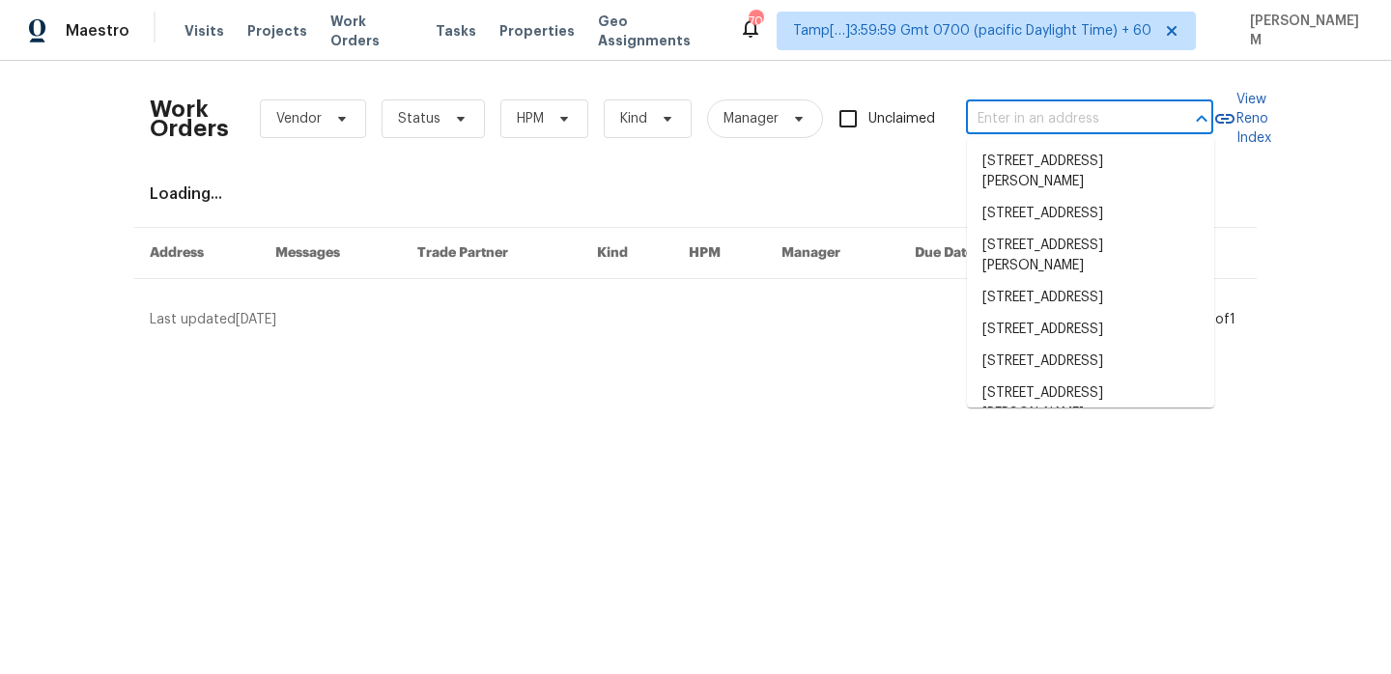
click at [1023, 117] on input "text" at bounding box center [1062, 119] width 193 height 30
paste input "[STREET_ADDRESS]"
type input "[STREET_ADDRESS]"
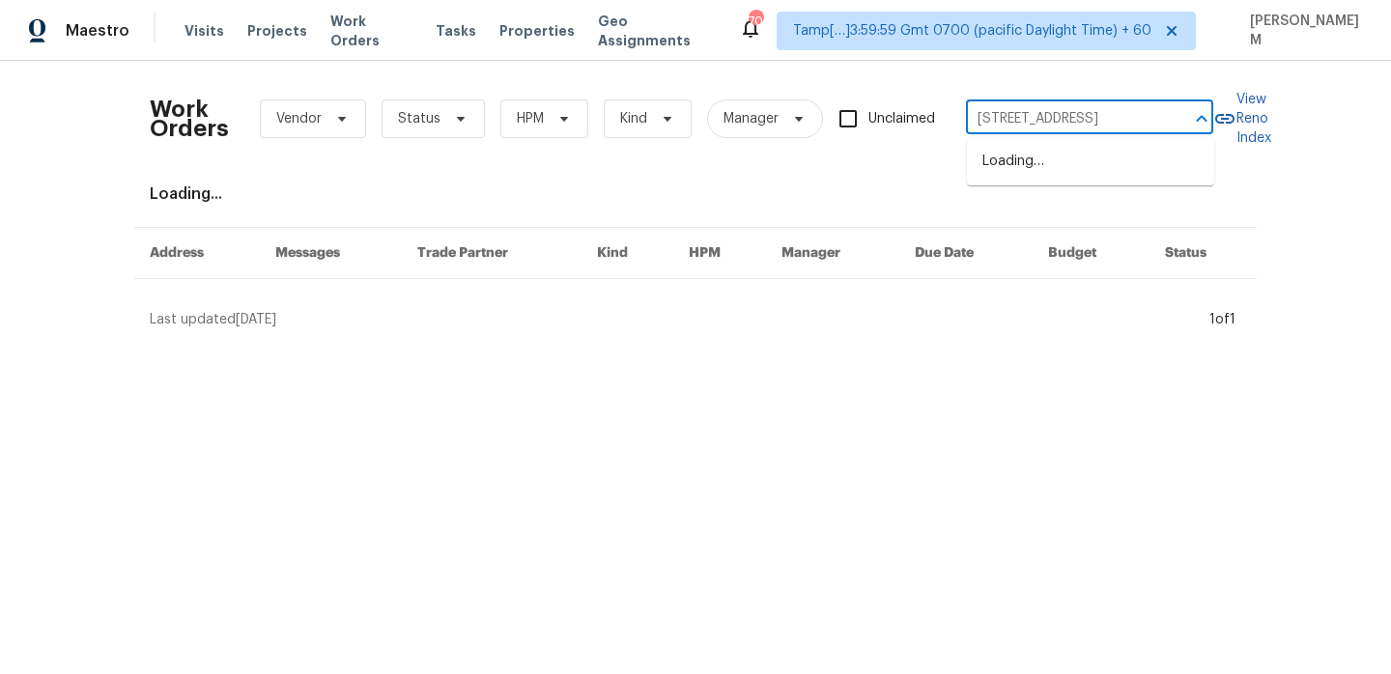
scroll to position [0, 65]
click at [1050, 178] on li "[STREET_ADDRESS]" at bounding box center [1090, 162] width 247 height 32
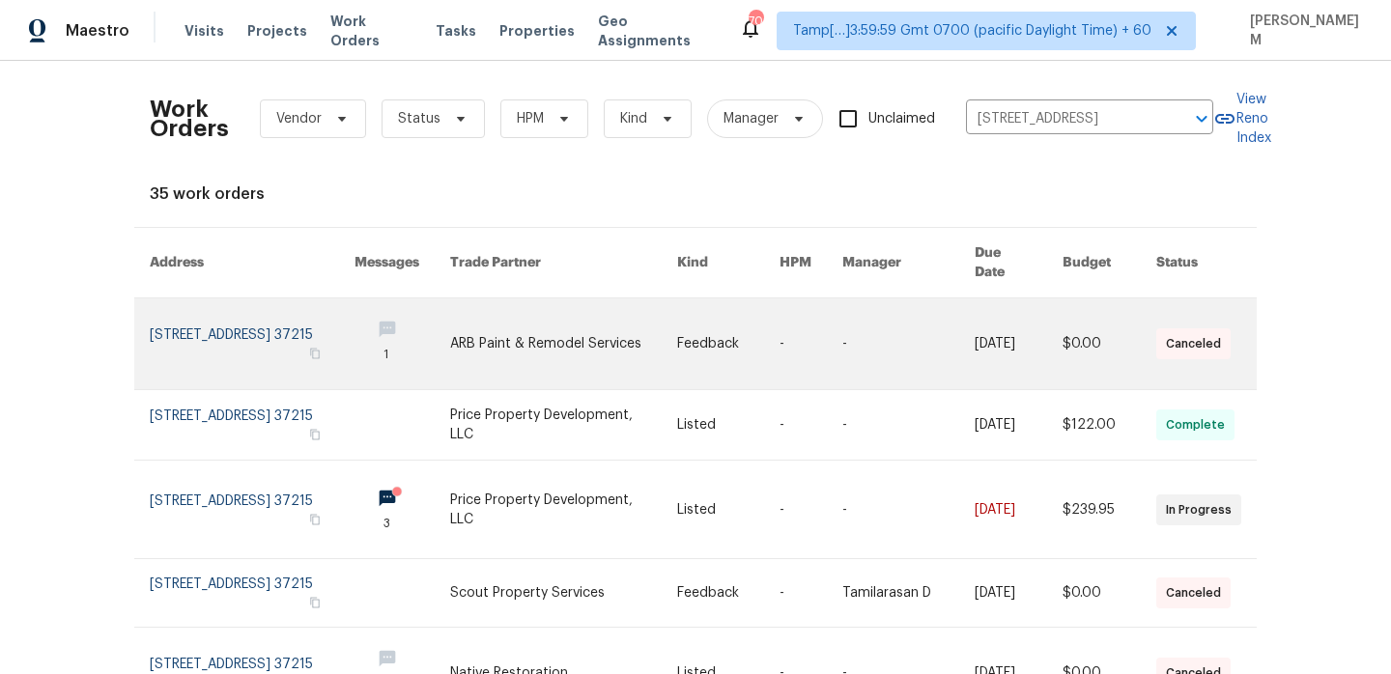
click at [643, 313] on link at bounding box center [564, 344] width 228 height 91
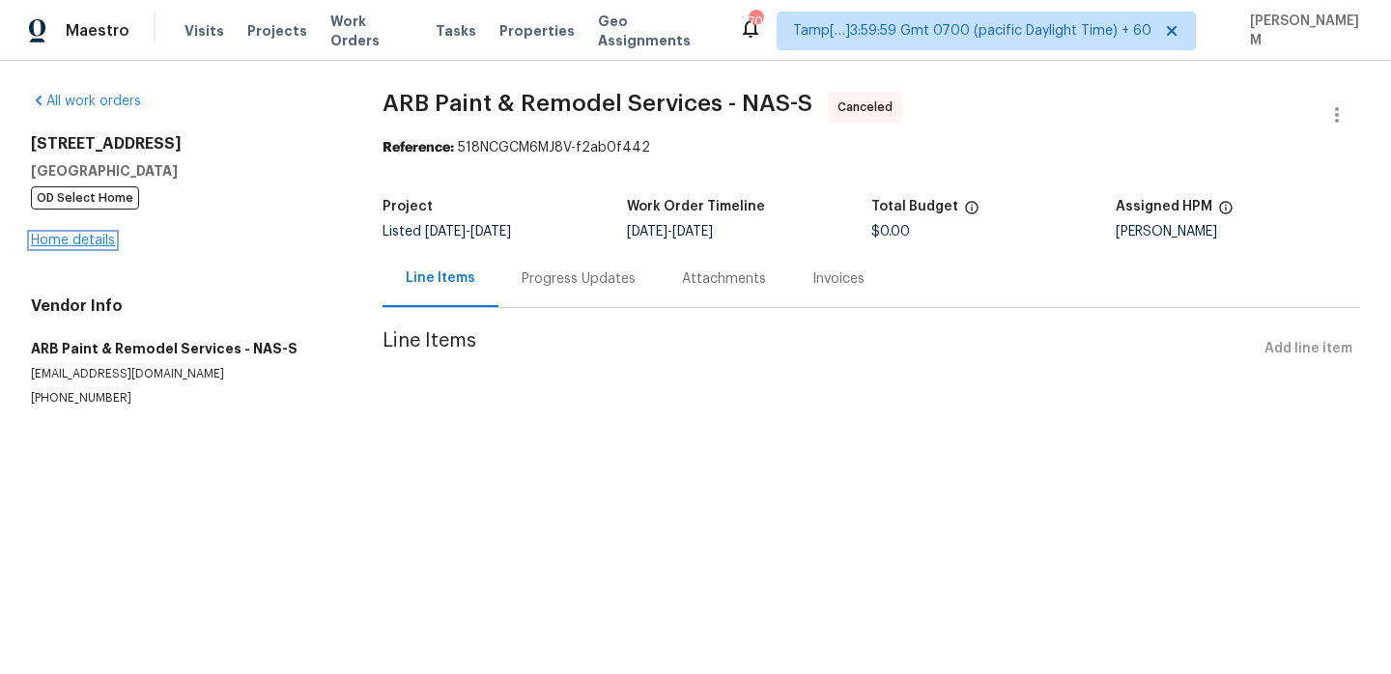
click at [44, 241] on link "Home details" at bounding box center [73, 241] width 84 height 14
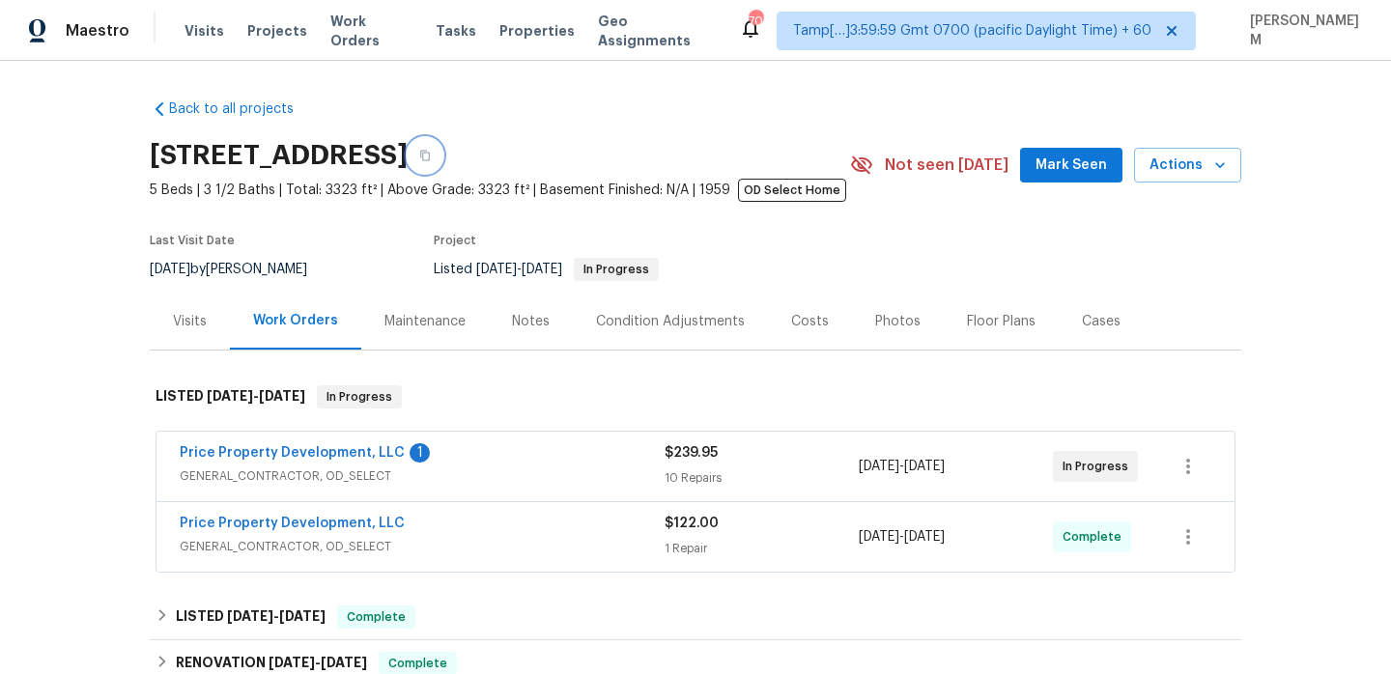
click at [442, 157] on button "button" at bounding box center [425, 155] width 35 height 35
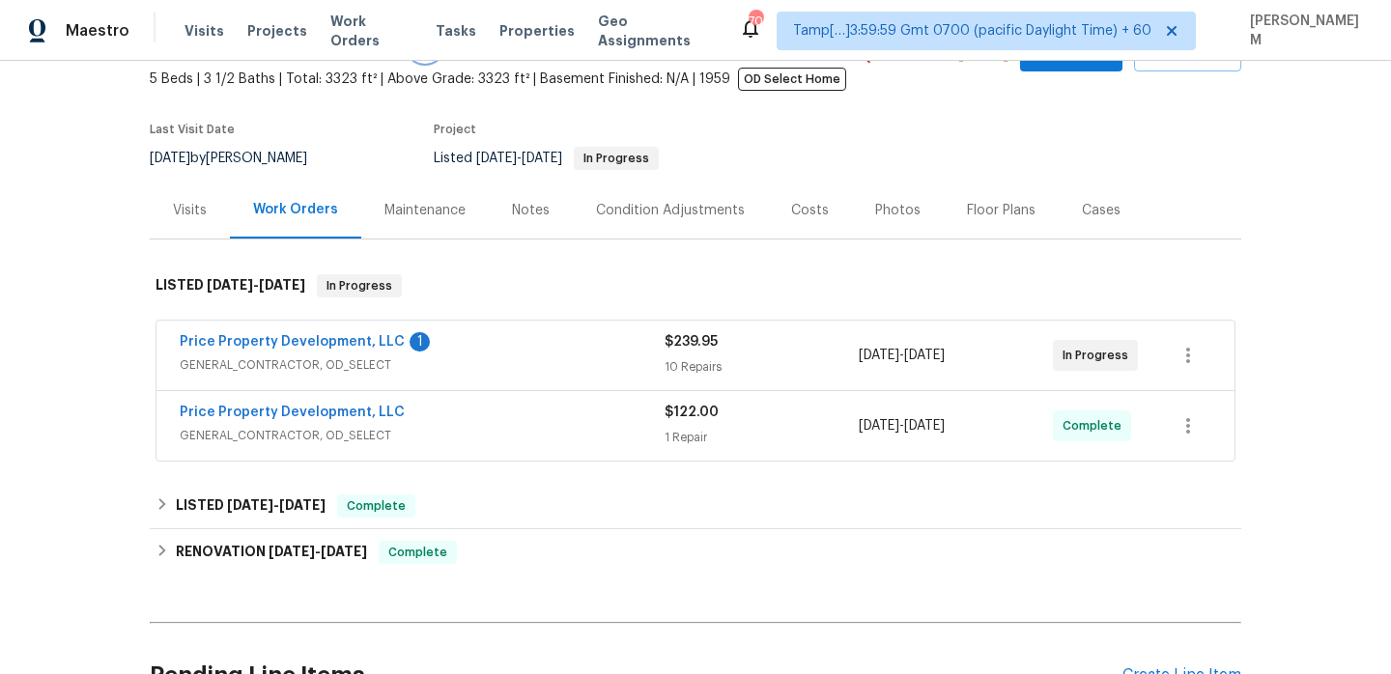
scroll to position [82, 0]
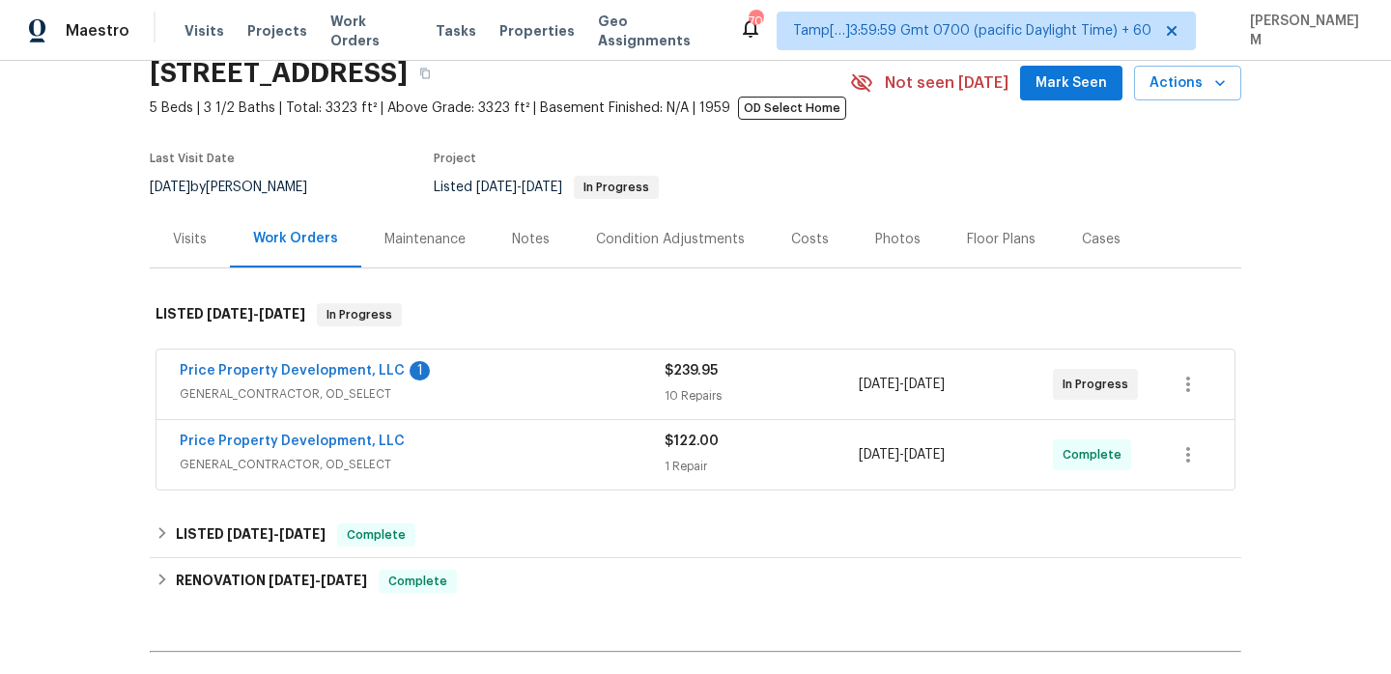
click at [487, 374] on div "Price Property Development, LLC 1" at bounding box center [422, 372] width 485 height 23
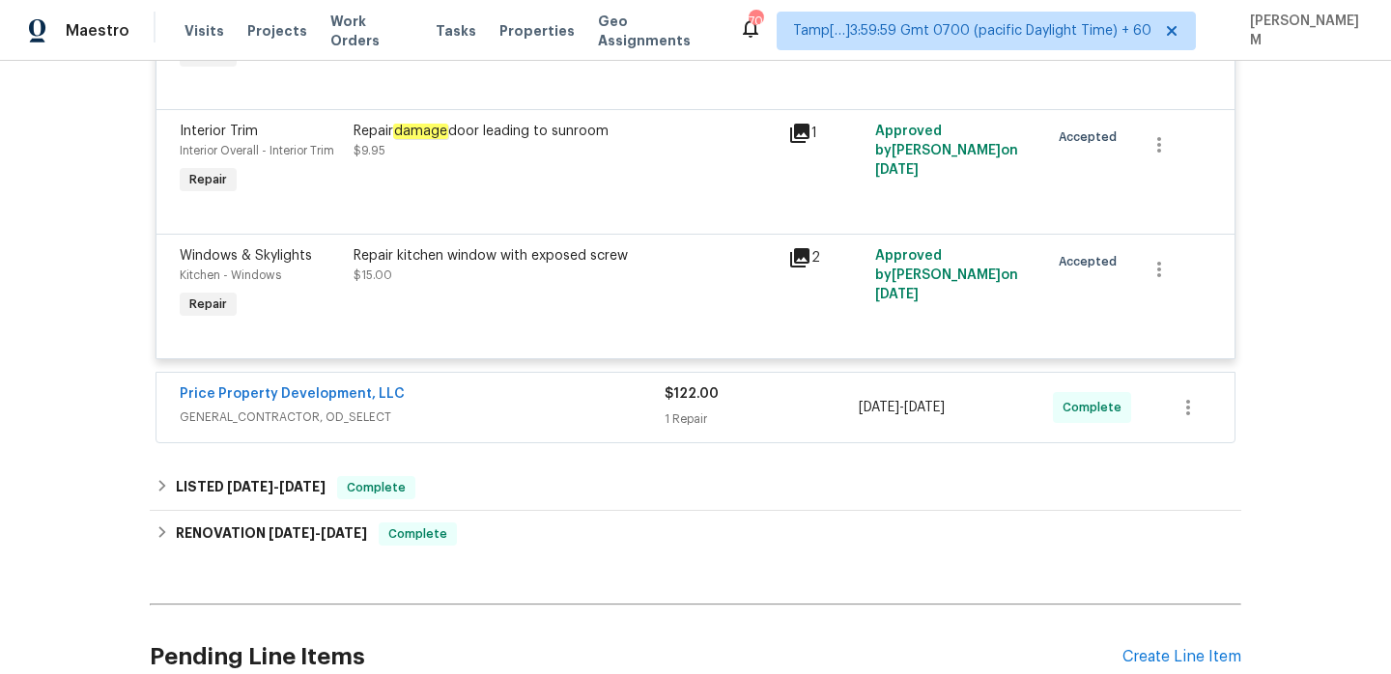
scroll to position [1683, 0]
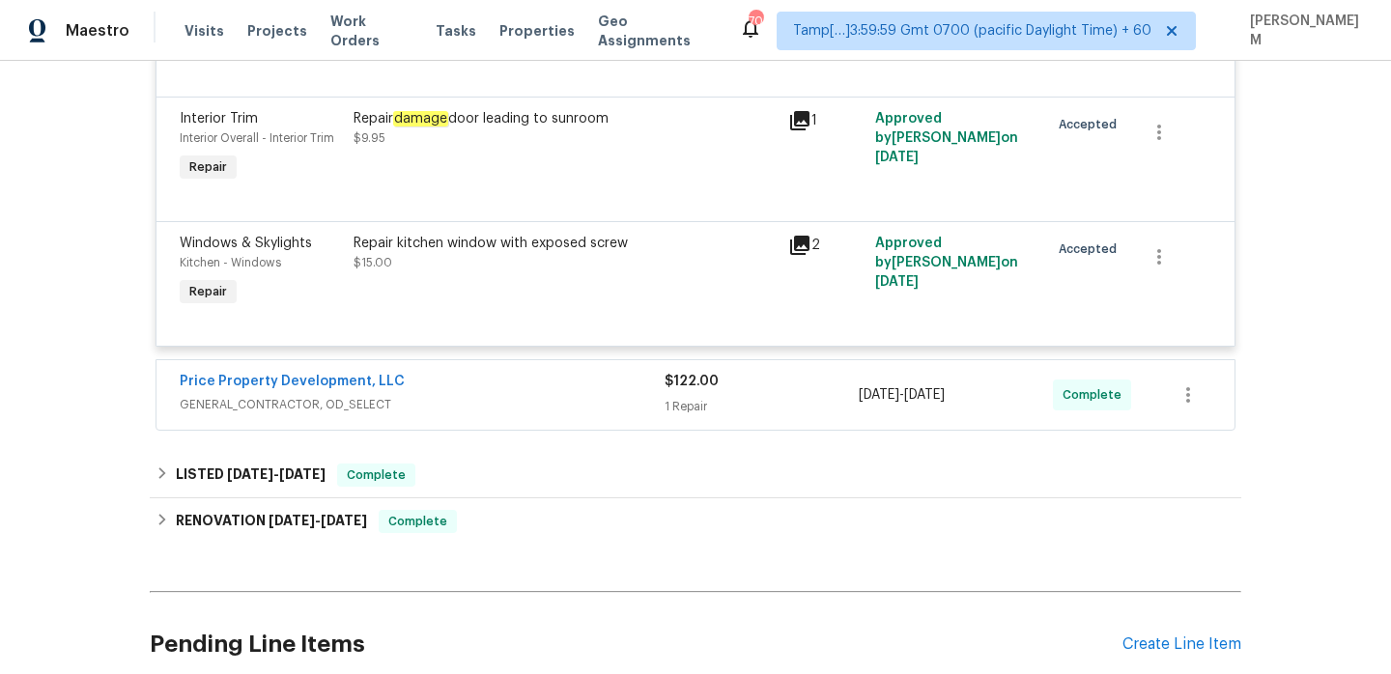
click at [476, 372] on div "Price Property Development, LLC" at bounding box center [422, 383] width 485 height 23
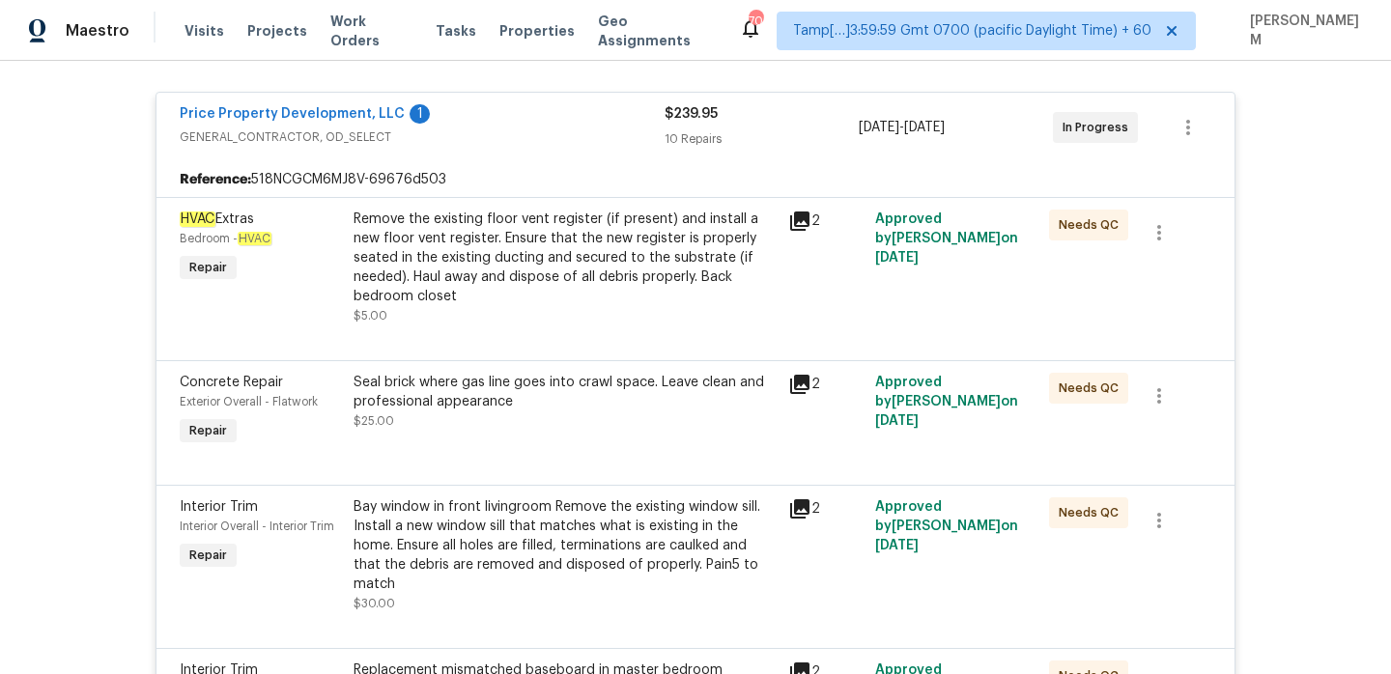
scroll to position [327, 0]
